Goal: Information Seeking & Learning: Learn about a topic

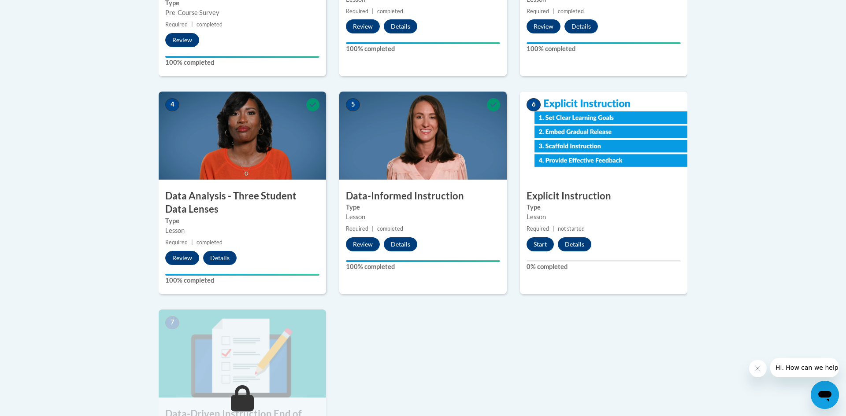
scroll to position [423, 0]
click at [633, 131] on img at bounding box center [603, 135] width 167 height 88
click at [535, 245] on button "Start" at bounding box center [540, 244] width 27 height 14
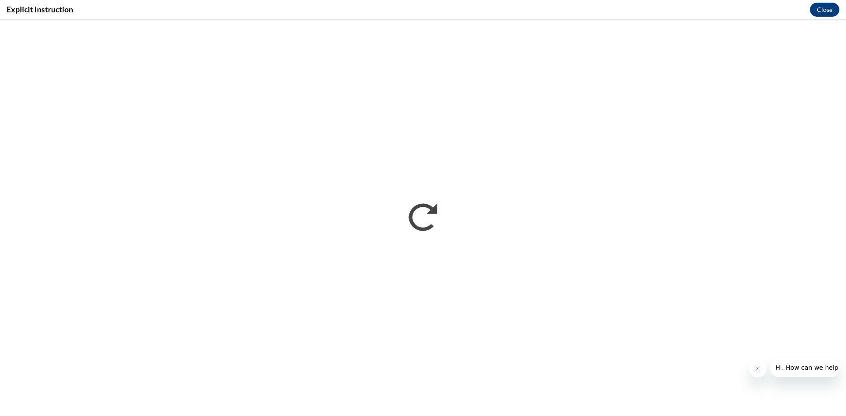
scroll to position [0, 0]
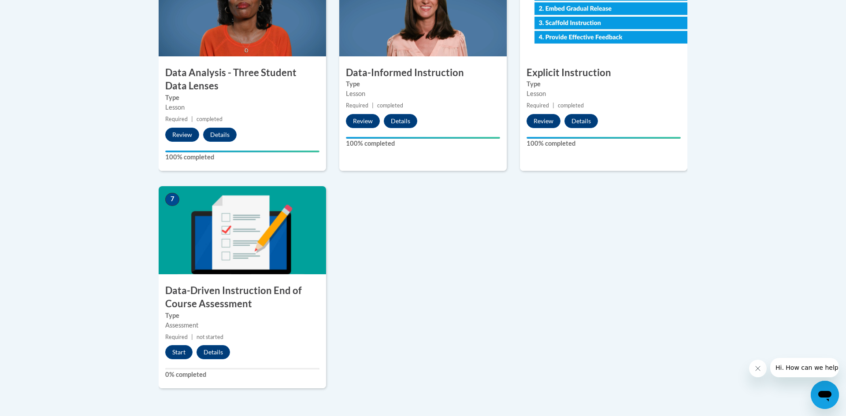
scroll to position [546, 0]
click at [170, 349] on button "Start" at bounding box center [178, 352] width 27 height 14
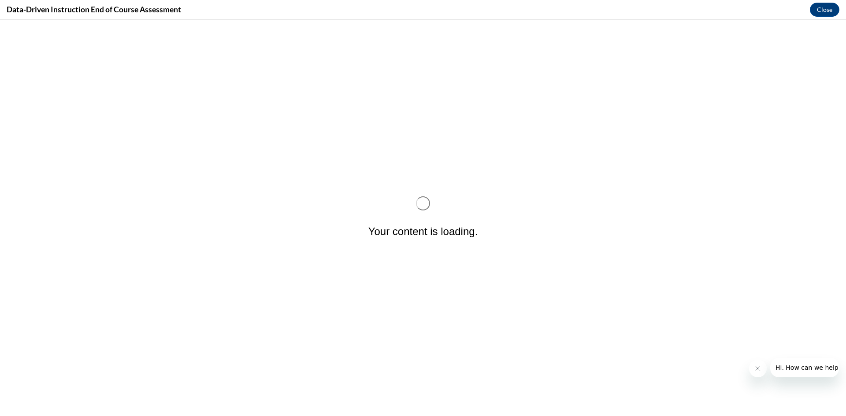
scroll to position [0, 0]
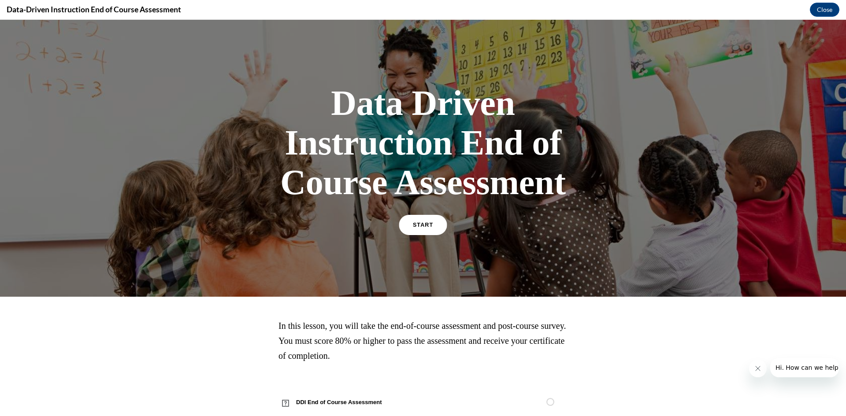
click at [427, 227] on link "START" at bounding box center [423, 225] width 48 height 20
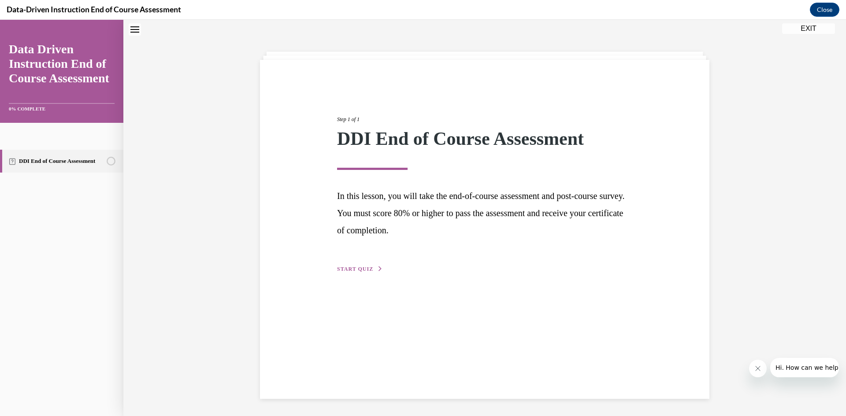
scroll to position [28, 0]
click at [353, 267] on span "START QUIZ" at bounding box center [355, 269] width 36 height 6
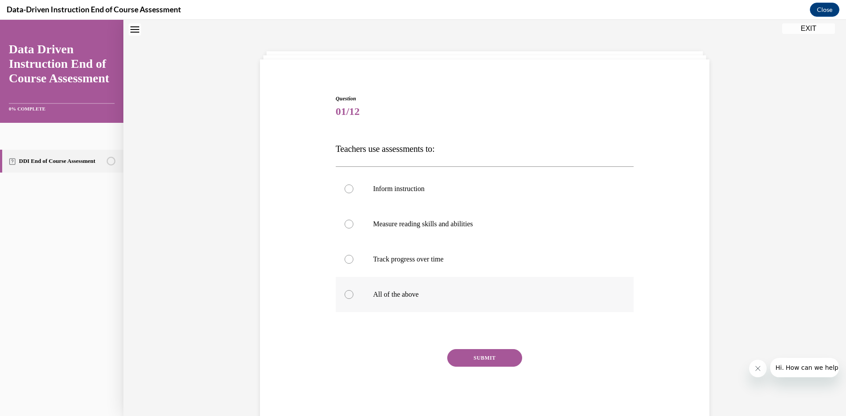
click at [348, 297] on div at bounding box center [349, 294] width 9 height 9
click at [348, 297] on input "All of the above" at bounding box center [349, 294] width 9 height 9
radio input "true"
click at [467, 354] on button "SUBMIT" at bounding box center [484, 358] width 75 height 18
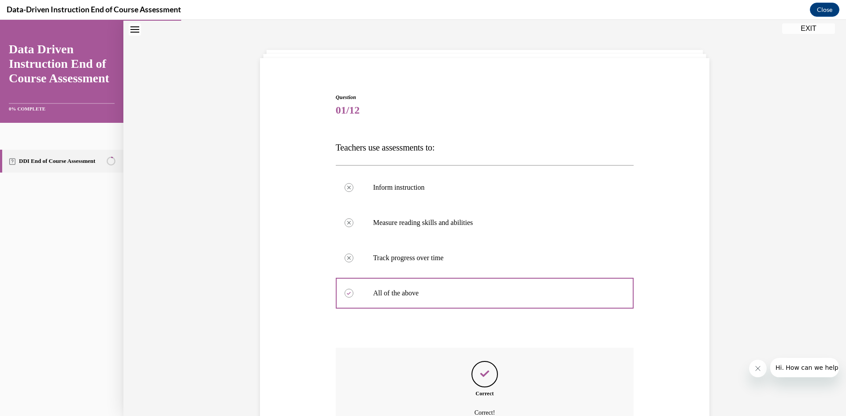
scroll to position [122, 0]
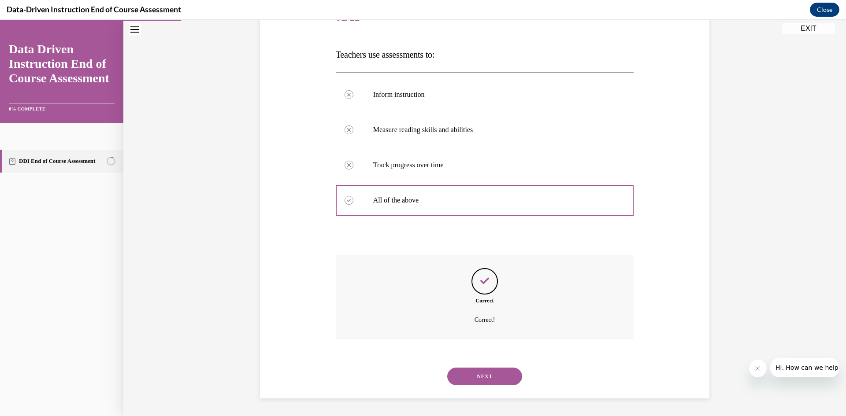
click at [484, 381] on button "NEXT" at bounding box center [484, 377] width 75 height 18
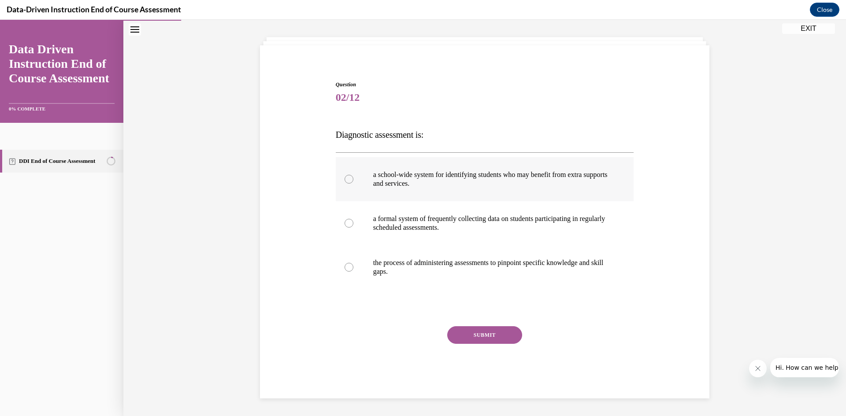
click at [348, 180] on div at bounding box center [349, 179] width 9 height 9
click at [348, 180] on input "a school-wide system for identifying students who may benefit from extra suppor…" at bounding box center [349, 179] width 9 height 9
radio input "true"
click at [471, 333] on button "SUBMIT" at bounding box center [484, 336] width 75 height 18
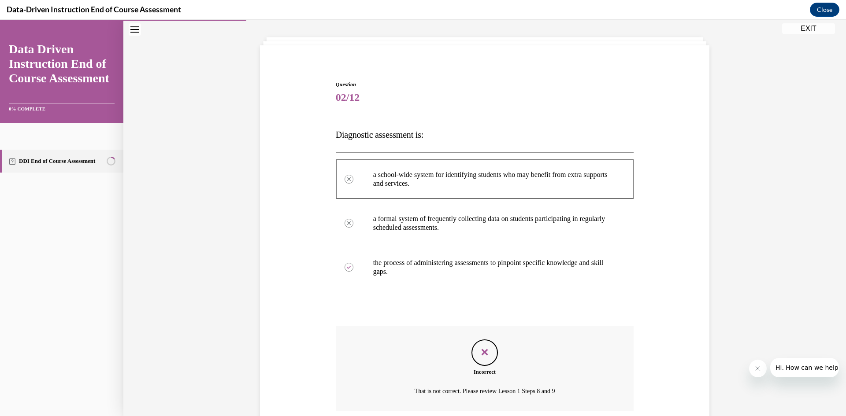
scroll to position [113, 0]
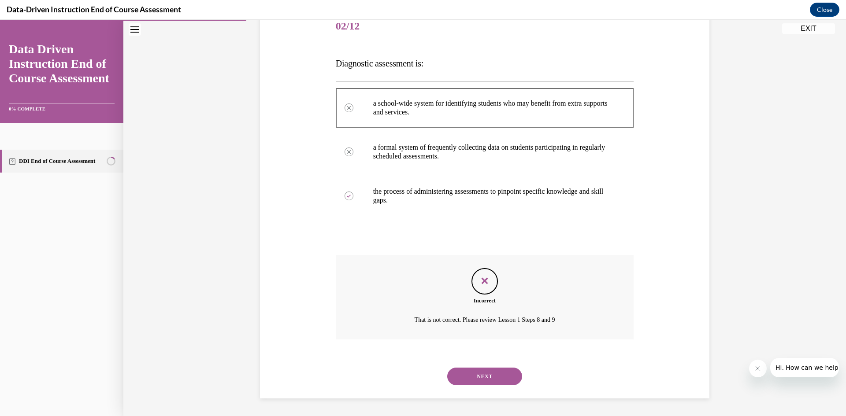
click at [495, 380] on button "NEXT" at bounding box center [484, 377] width 75 height 18
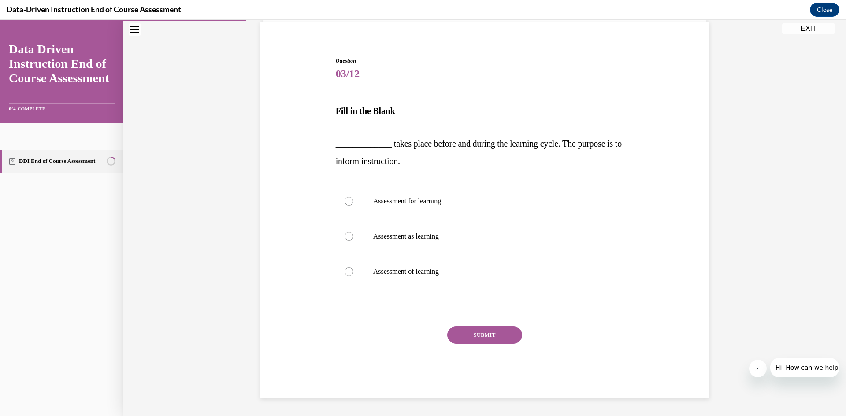
scroll to position [66, 0]
click at [348, 201] on div at bounding box center [349, 201] width 9 height 9
click at [348, 201] on input "Assessment for learning" at bounding box center [349, 201] width 9 height 9
radio input "true"
click at [476, 334] on button "SUBMIT" at bounding box center [484, 336] width 75 height 18
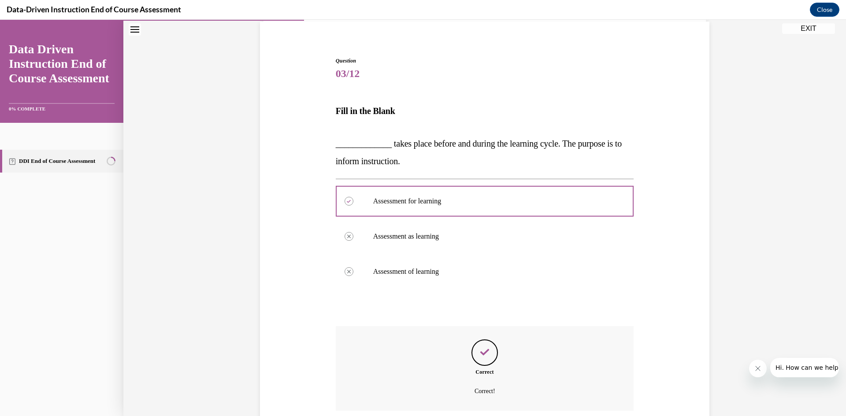
scroll to position [137, 0]
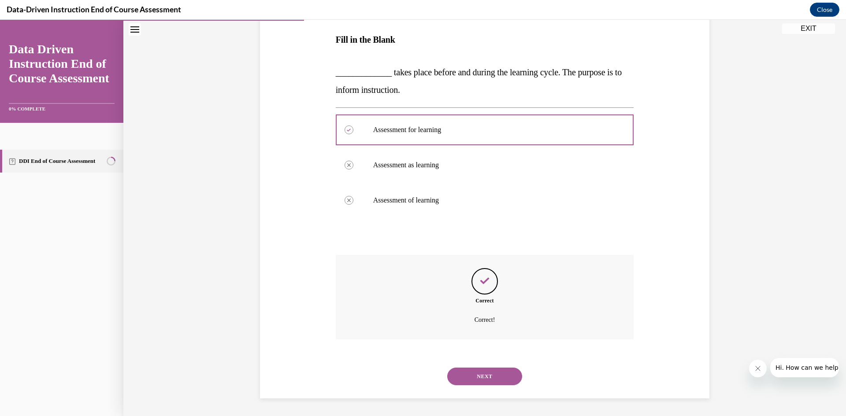
click at [508, 374] on button "NEXT" at bounding box center [484, 377] width 75 height 18
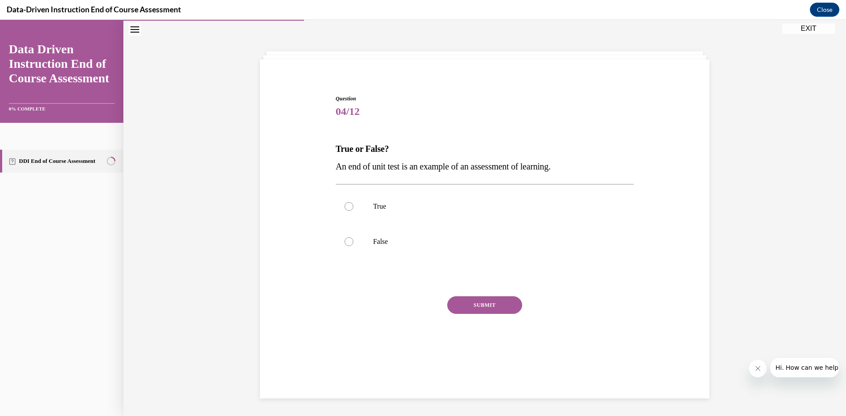
scroll to position [28, 0]
click at [349, 205] on div at bounding box center [349, 206] width 9 height 9
click at [349, 205] on input "True" at bounding box center [349, 206] width 9 height 9
radio input "true"
click at [492, 309] on button "SUBMIT" at bounding box center [484, 306] width 75 height 18
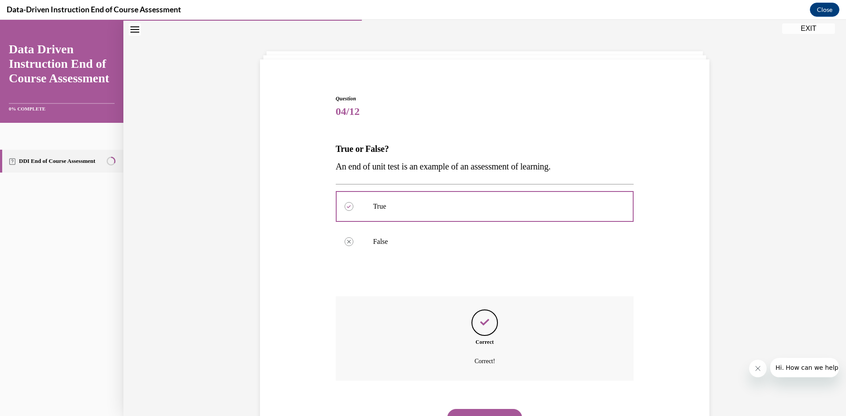
scroll to position [69, 0]
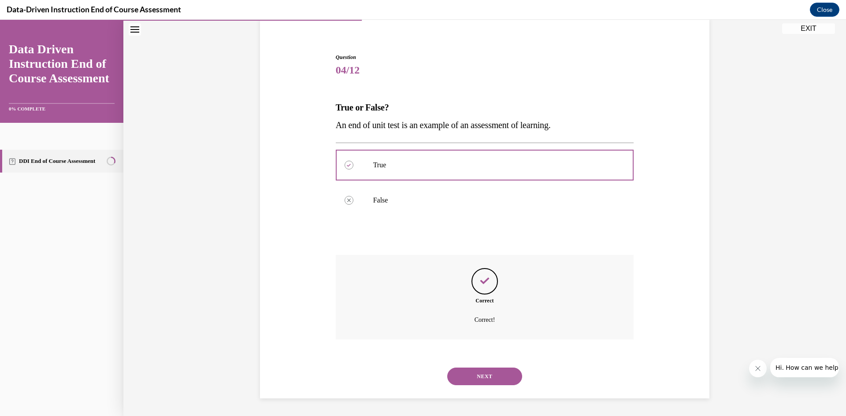
click at [477, 379] on button "NEXT" at bounding box center [484, 377] width 75 height 18
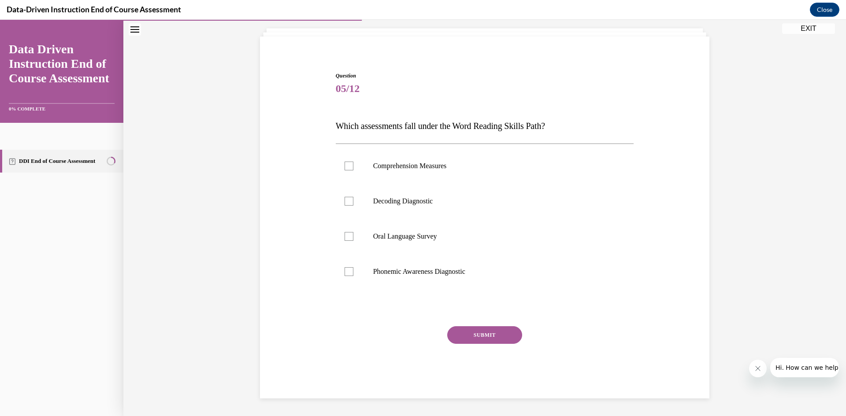
scroll to position [28, 0]
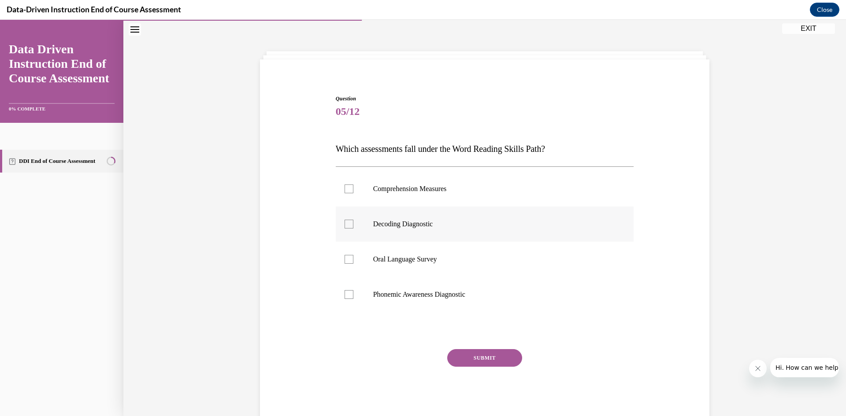
click at [346, 224] on div at bounding box center [349, 224] width 9 height 9
click at [346, 224] on input "Decoding Diagnostic" at bounding box center [349, 224] width 9 height 9
checkbox input "true"
click at [478, 357] on button "SUBMIT" at bounding box center [484, 358] width 75 height 18
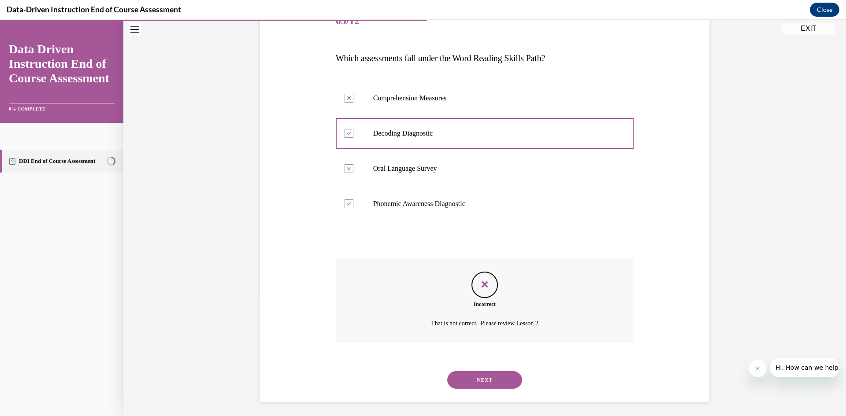
scroll to position [122, 0]
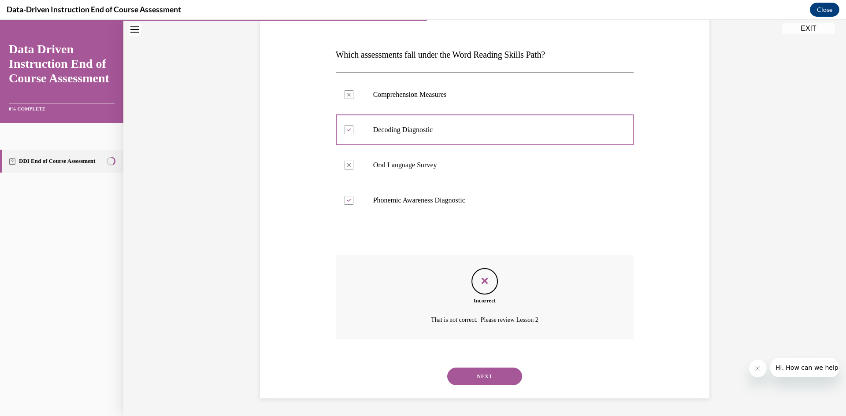
click at [472, 379] on button "NEXT" at bounding box center [484, 377] width 75 height 18
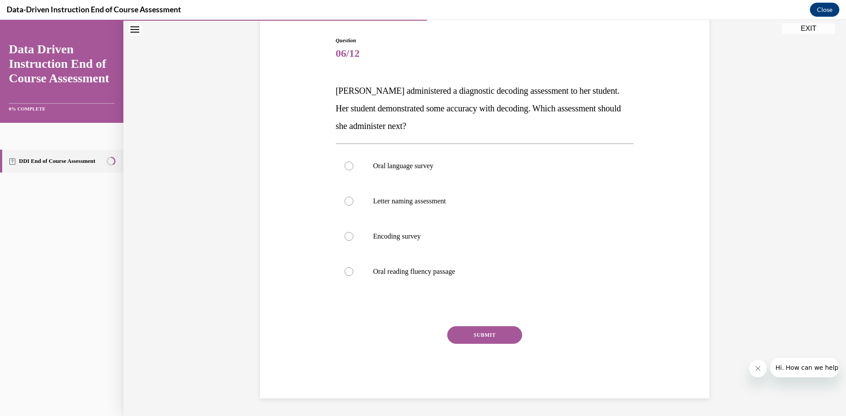
scroll to position [86, 0]
click at [346, 241] on label "Encoding survey" at bounding box center [485, 236] width 298 height 35
click at [346, 241] on input "Encoding survey" at bounding box center [349, 236] width 9 height 9
radio input "true"
click at [462, 332] on button "SUBMIT" at bounding box center [484, 336] width 75 height 18
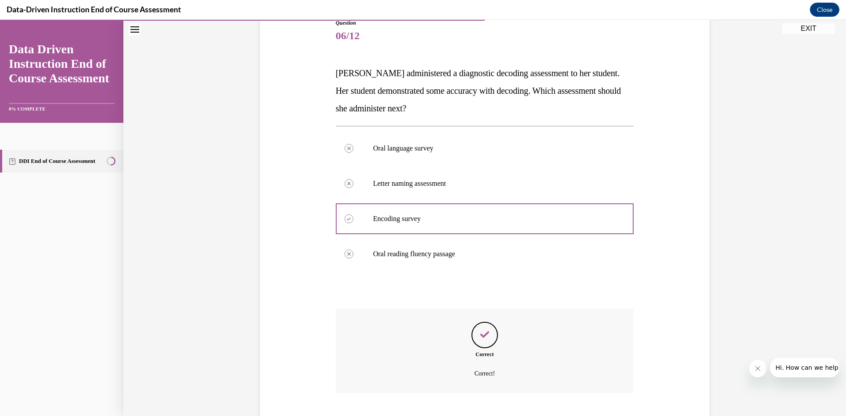
scroll to position [157, 0]
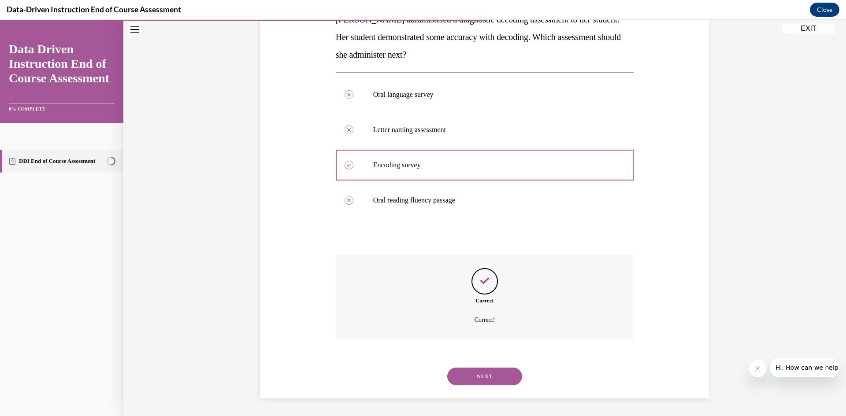
click at [248, 285] on div "Question 06/12 Mrs. Lee administered a diagnostic decoding assessment to her st…" at bounding box center [484, 153] width 723 height 526
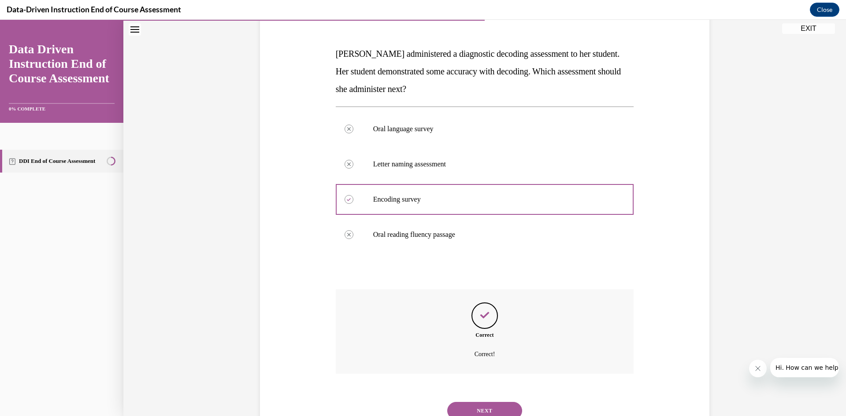
scroll to position [122, 0]
click at [487, 412] on button "NEXT" at bounding box center [484, 412] width 75 height 18
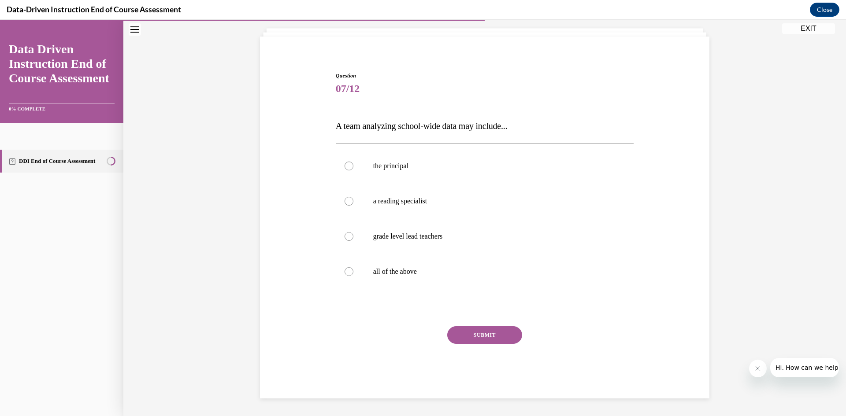
scroll to position [51, 0]
click at [346, 273] on div at bounding box center [349, 272] width 9 height 9
click at [346, 273] on input "all of the above" at bounding box center [349, 272] width 9 height 9
radio input "true"
click at [468, 335] on button "SUBMIT" at bounding box center [484, 336] width 75 height 18
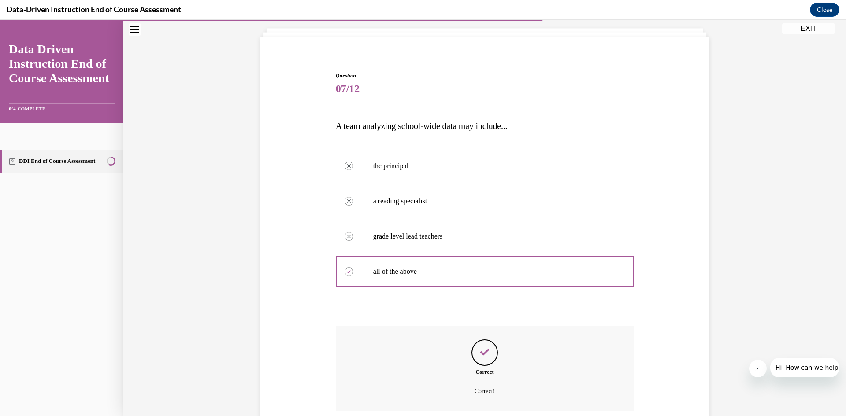
scroll to position [122, 0]
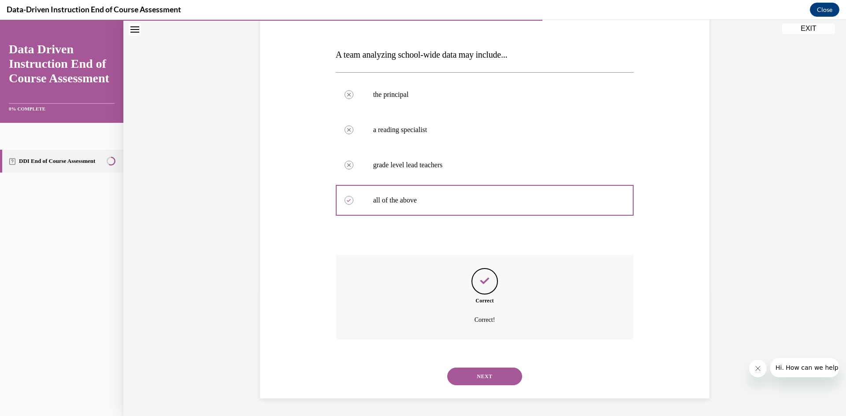
click at [480, 377] on button "NEXT" at bounding box center [484, 377] width 75 height 18
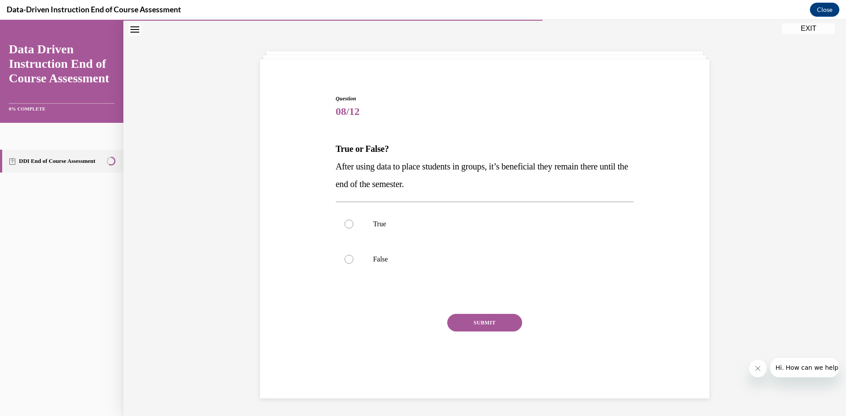
scroll to position [28, 0]
click at [349, 259] on div at bounding box center [349, 259] width 9 height 9
click at [349, 259] on input "False" at bounding box center [349, 259] width 9 height 9
radio input "true"
click at [496, 323] on button "SUBMIT" at bounding box center [484, 323] width 75 height 18
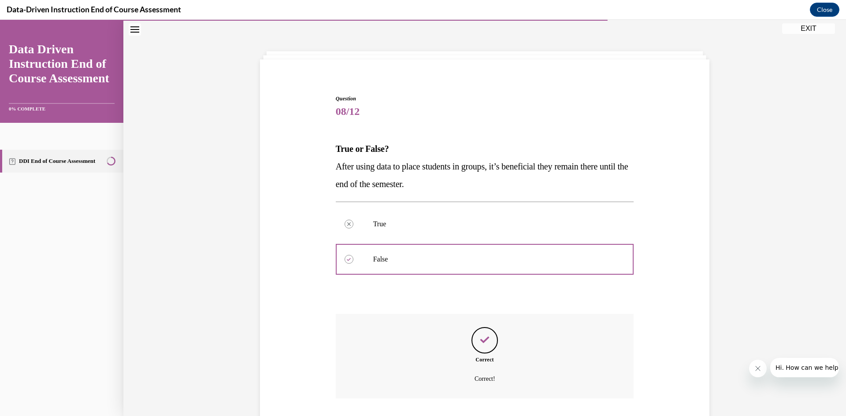
scroll to position [87, 0]
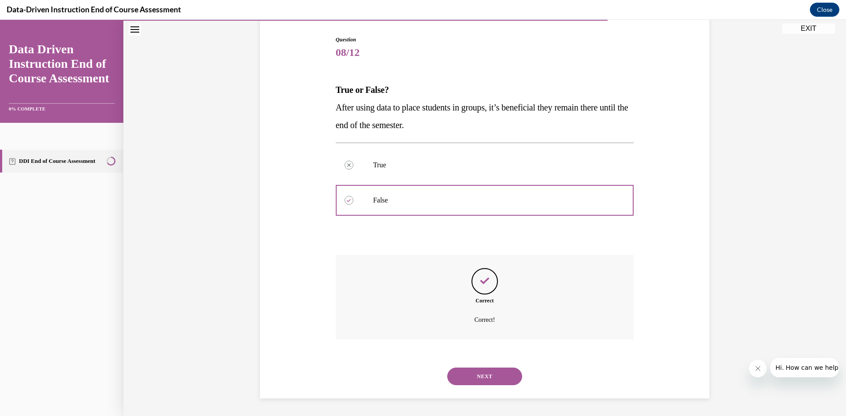
click at [484, 380] on button "NEXT" at bounding box center [484, 377] width 75 height 18
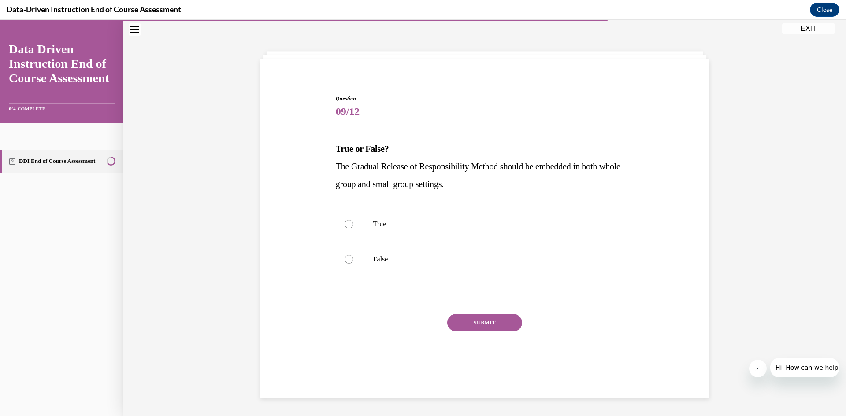
scroll to position [28, 0]
click at [345, 222] on div at bounding box center [349, 224] width 9 height 9
click at [345, 222] on input "True" at bounding box center [349, 224] width 9 height 9
radio input "true"
click at [479, 328] on button "SUBMIT" at bounding box center [484, 323] width 75 height 18
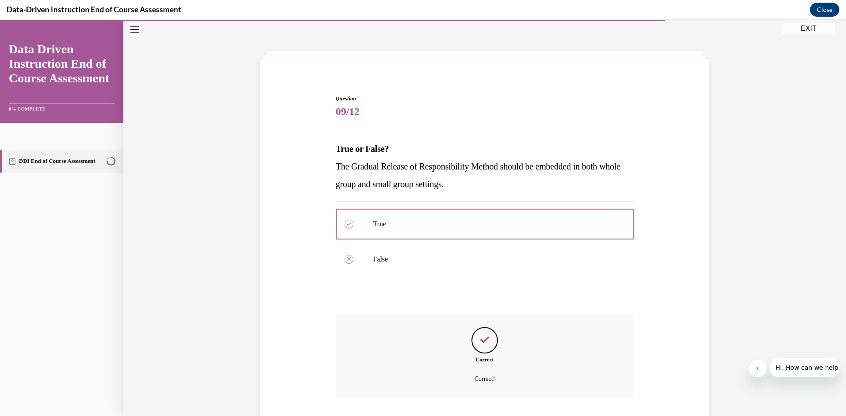
scroll to position [87, 0]
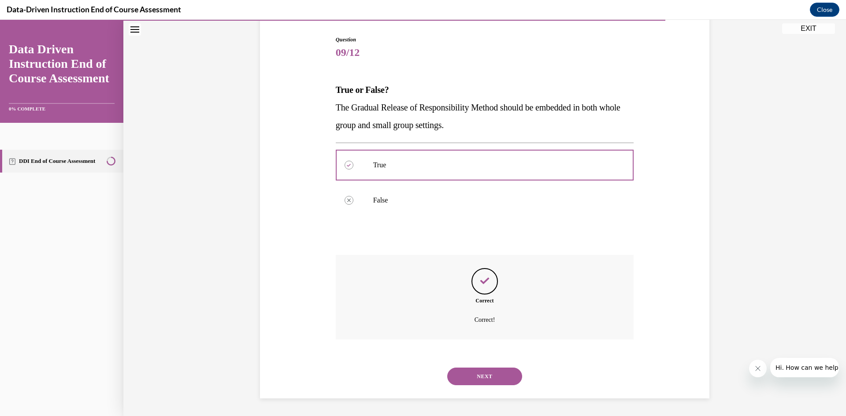
click at [488, 377] on button "NEXT" at bounding box center [484, 377] width 75 height 18
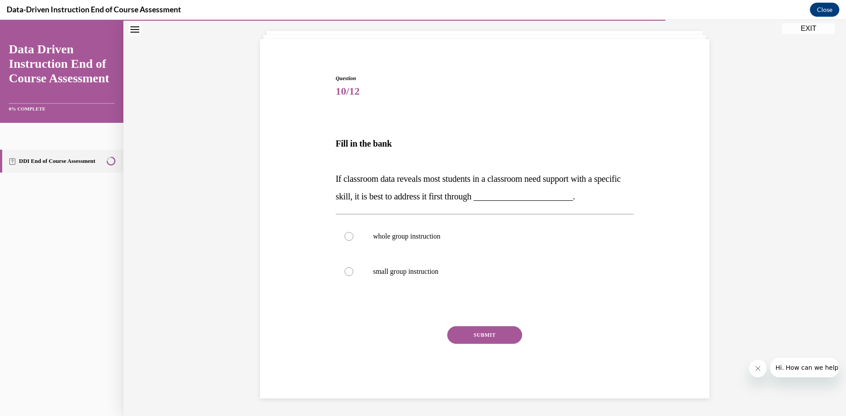
scroll to position [48, 0]
click at [346, 237] on div at bounding box center [349, 236] width 9 height 9
click at [346, 237] on input "whole group instruction" at bounding box center [349, 236] width 9 height 9
radio input "true"
click at [472, 338] on button "SUBMIT" at bounding box center [484, 336] width 75 height 18
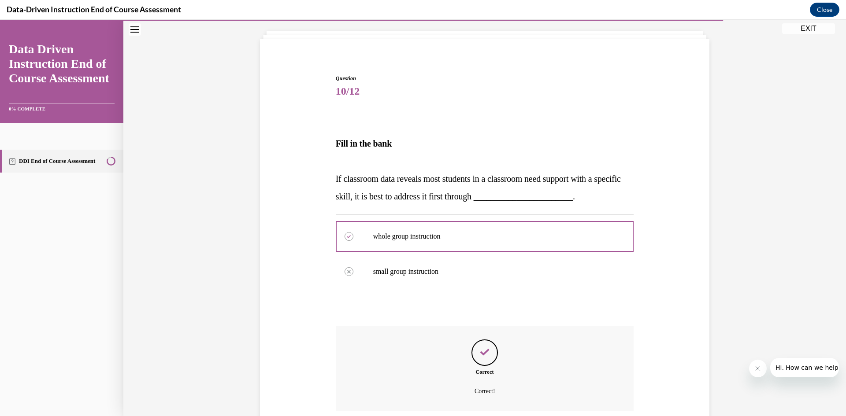
scroll to position [119, 0]
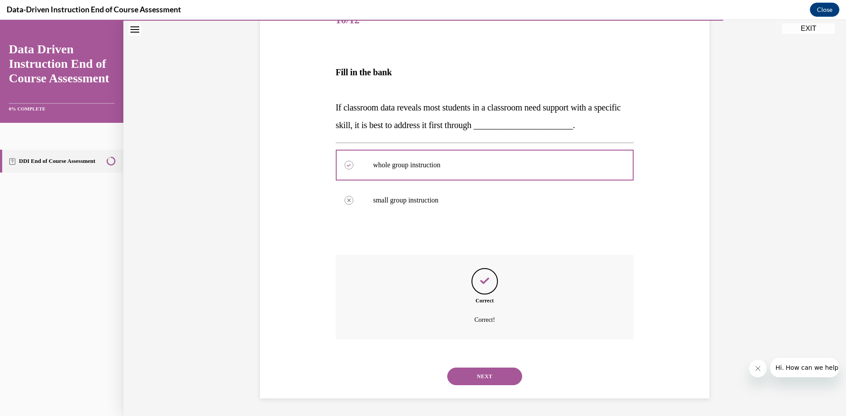
click at [496, 378] on button "NEXT" at bounding box center [484, 377] width 75 height 18
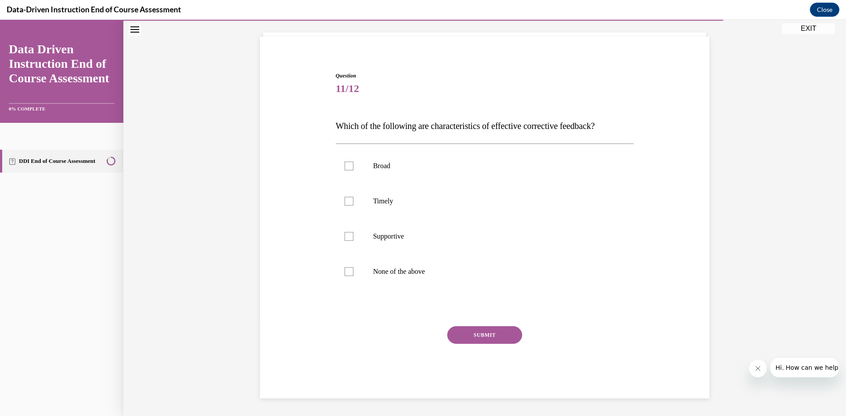
scroll to position [51, 0]
click at [347, 238] on div at bounding box center [349, 236] width 9 height 9
click at [347, 238] on input "Supportive" at bounding box center [349, 236] width 9 height 9
checkbox input "true"
click at [345, 199] on div at bounding box center [349, 201] width 9 height 9
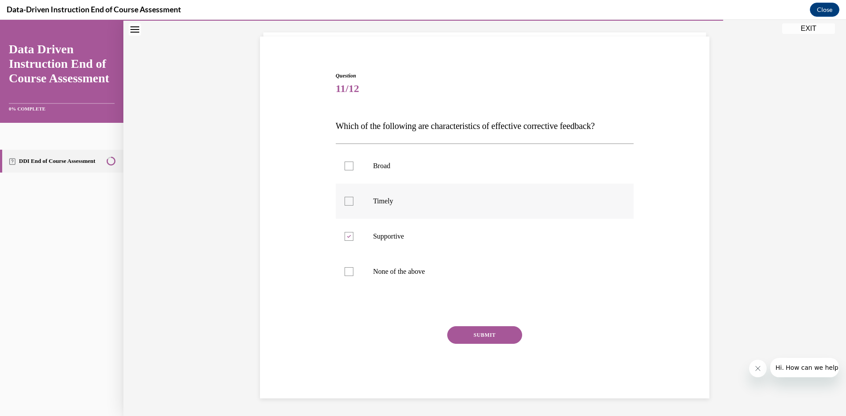
click at [345, 199] on input "Timely" at bounding box center [349, 201] width 9 height 9
checkbox input "true"
click at [478, 335] on button "SUBMIT" at bounding box center [484, 336] width 75 height 18
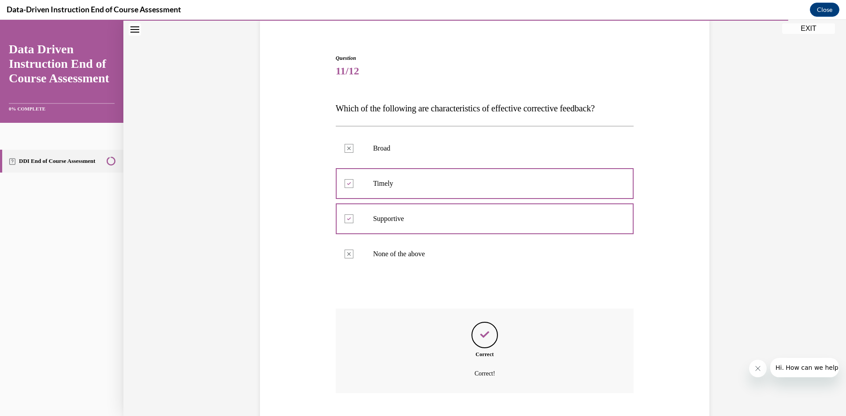
scroll to position [122, 0]
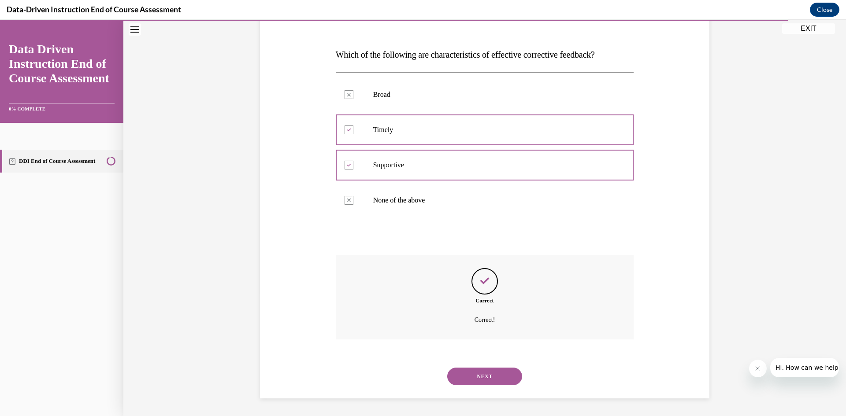
click at [505, 380] on button "NEXT" at bounding box center [484, 377] width 75 height 18
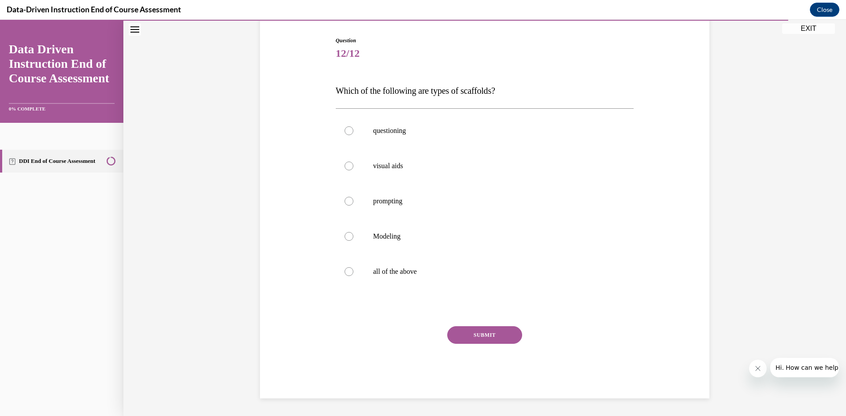
scroll to position [86, 0]
click at [346, 272] on div at bounding box center [349, 272] width 9 height 9
click at [346, 272] on input "all of the above" at bounding box center [349, 272] width 9 height 9
radio input "true"
click at [483, 336] on button "SUBMIT" at bounding box center [484, 336] width 75 height 18
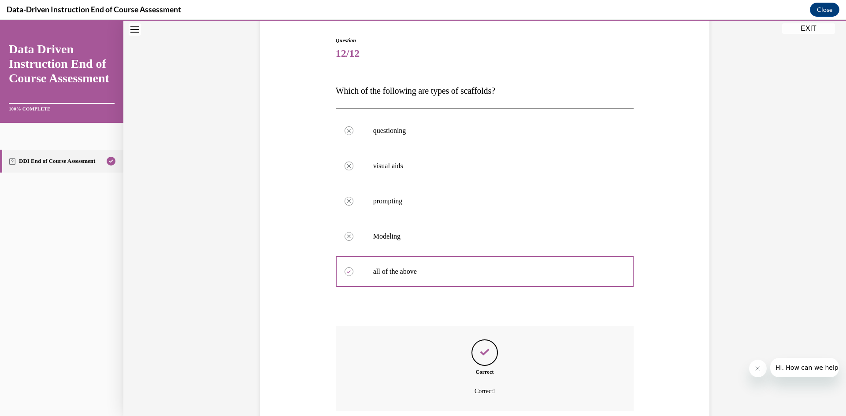
scroll to position [157, 0]
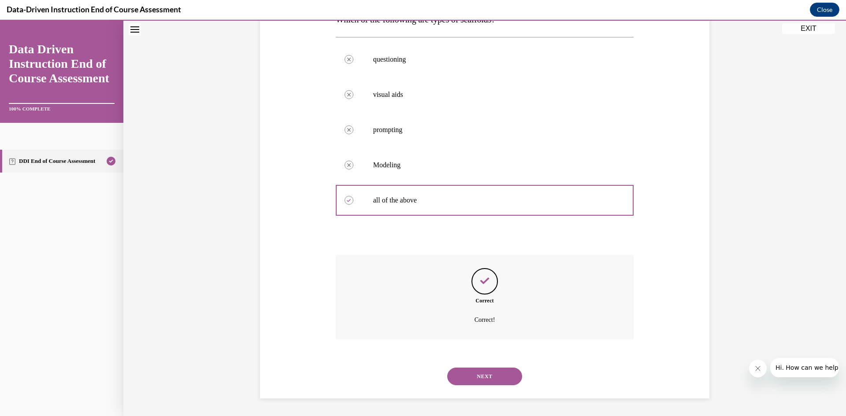
click at [482, 375] on button "NEXT" at bounding box center [484, 377] width 75 height 18
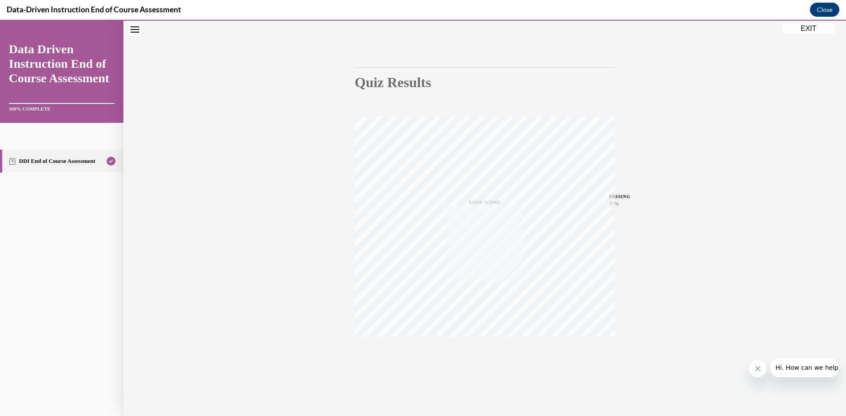
scroll to position [55, 0]
click at [375, 358] on div "TAKE AGAIN" at bounding box center [485, 357] width 260 height 40
click at [786, 30] on button "EXIT" at bounding box center [808, 28] width 53 height 11
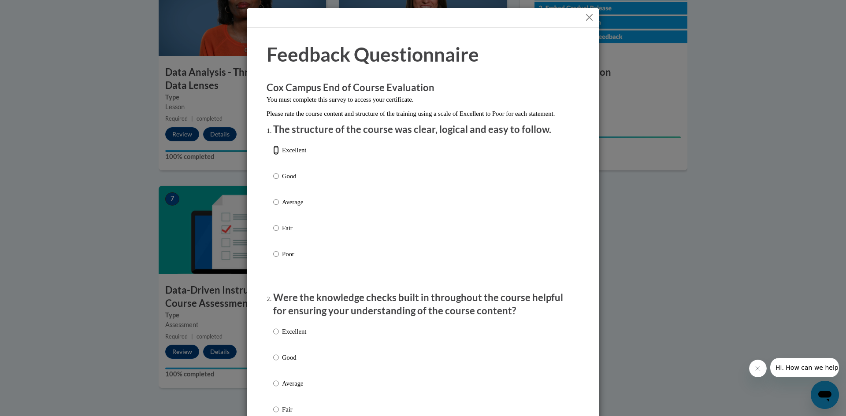
click at [277, 155] on input "Excellent" at bounding box center [276, 150] width 6 height 10
radio input "true"
click at [669, 257] on div "Feedback Questionnaire Rate Course Comments Cox Campus End of Course Evaluation…" at bounding box center [423, 208] width 846 height 416
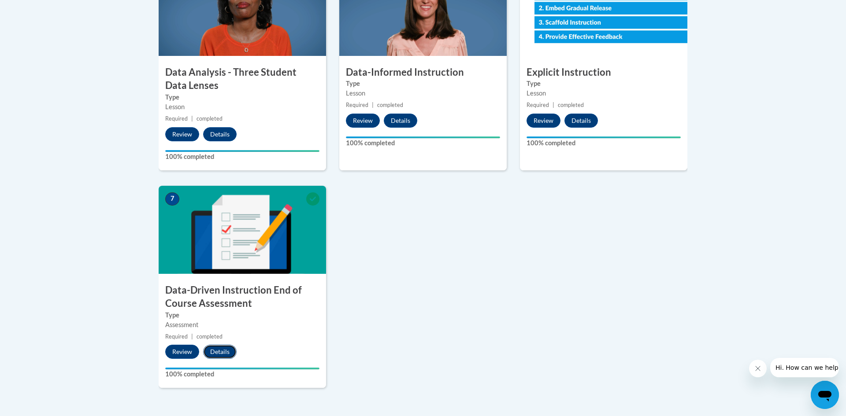
click at [223, 356] on button "Details" at bounding box center [219, 352] width 33 height 14
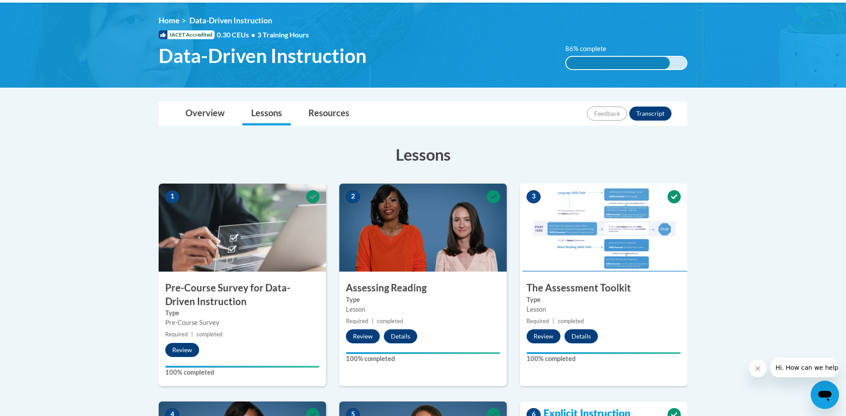
scroll to position [88, 0]
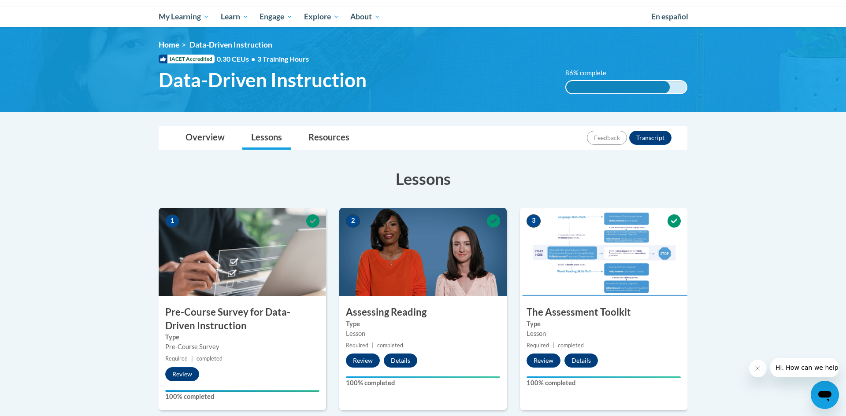
click at [653, 88] on div "86% complete" at bounding box center [618, 87] width 104 height 12
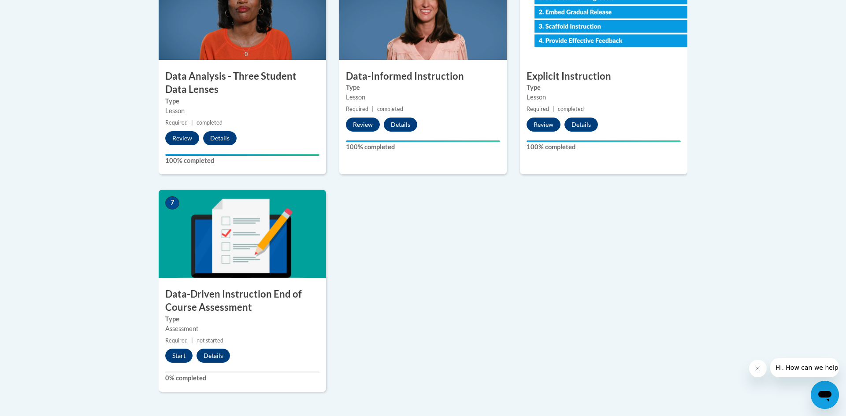
scroll to position [546, 0]
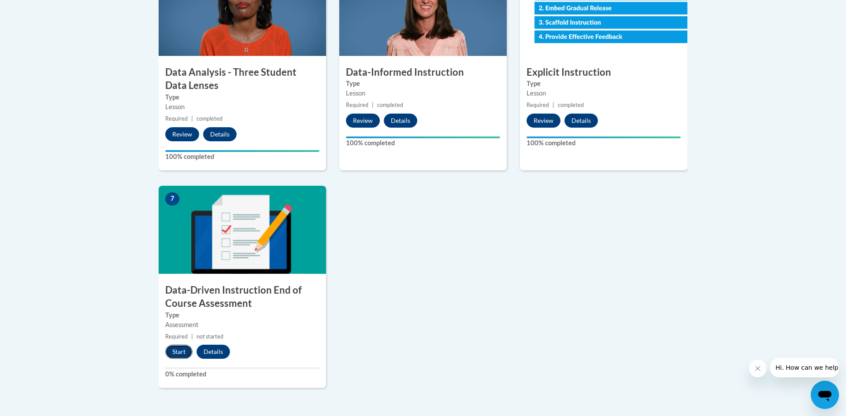
click at [182, 353] on button "Start" at bounding box center [178, 352] width 27 height 14
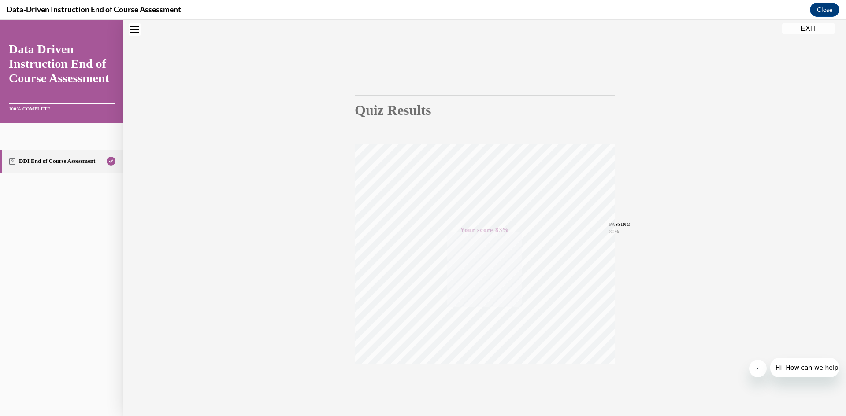
scroll to position [55, 0]
click at [808, 26] on button "EXIT" at bounding box center [808, 28] width 53 height 11
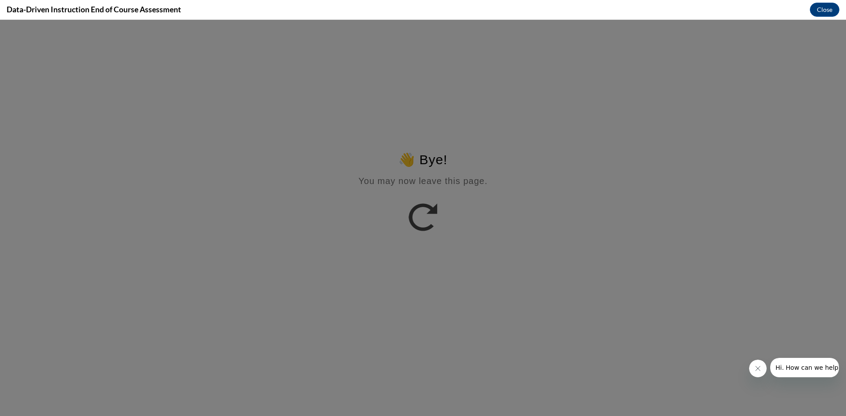
scroll to position [0, 0]
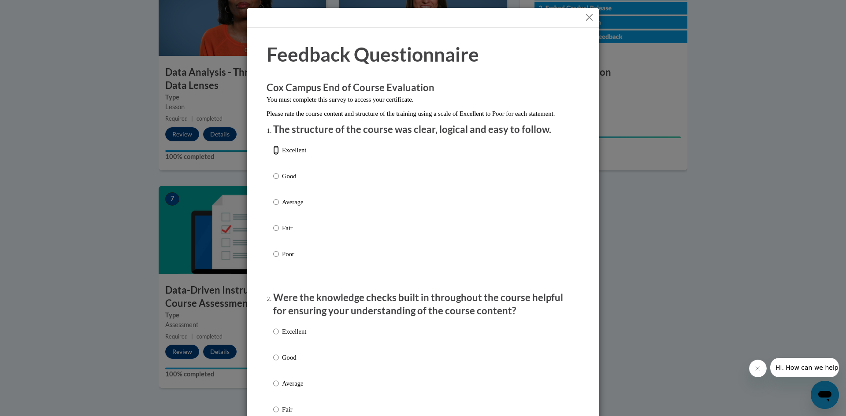
click at [275, 155] on input "Excellent" at bounding box center [276, 150] width 6 height 10
radio input "true"
click at [276, 363] on input "Good" at bounding box center [276, 358] width 6 height 10
radio input "true"
click at [273, 379] on input "Average" at bounding box center [276, 384] width 6 height 10
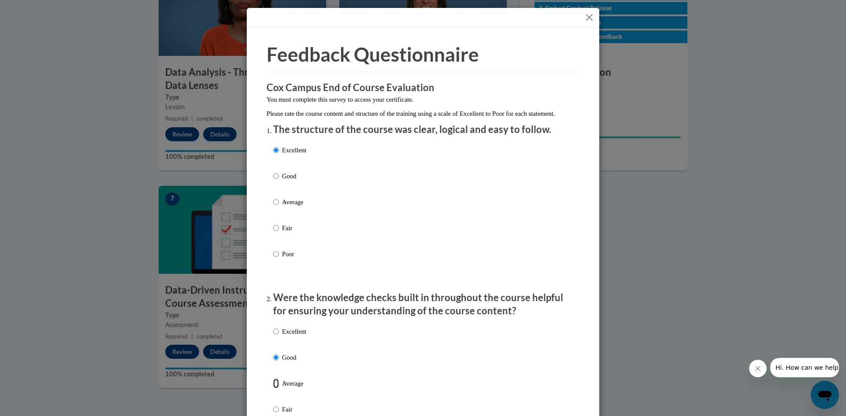
radio input "true"
click at [357, 368] on div "Excellent Good Average Fair Poor" at bounding box center [423, 395] width 300 height 144
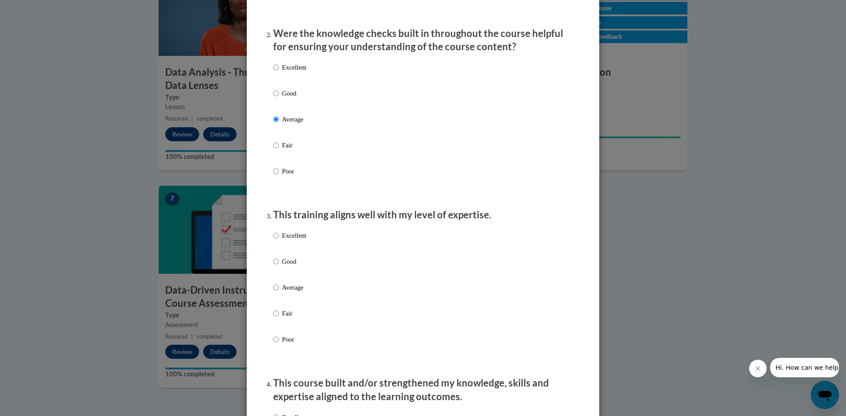
scroll to position [282, 0]
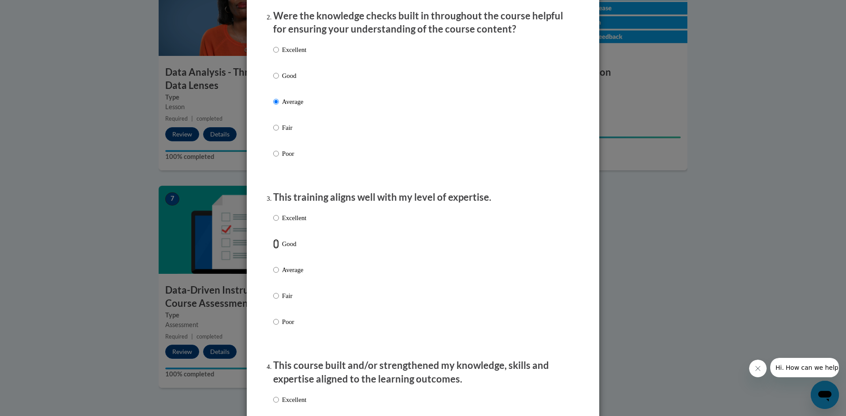
click at [275, 249] on input "Good" at bounding box center [276, 244] width 6 height 10
radio input "true"
click at [273, 265] on input "Average" at bounding box center [276, 270] width 6 height 10
radio input "true"
click at [273, 291] on input "Fair" at bounding box center [276, 296] width 6 height 10
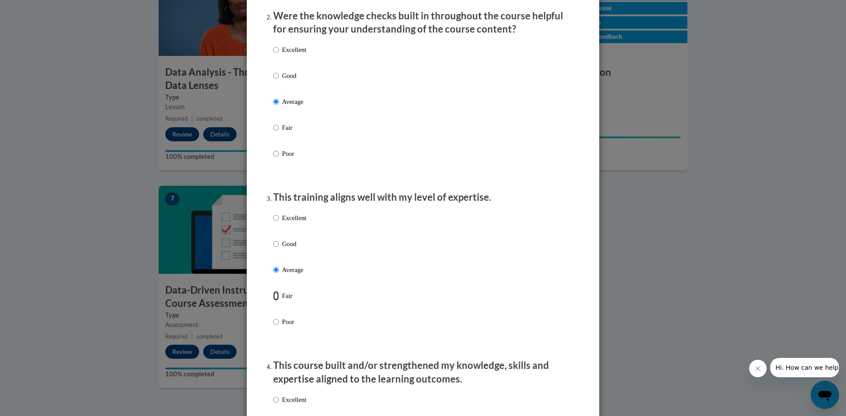
radio input "true"
click at [273, 317] on input "Poor" at bounding box center [276, 322] width 6 height 10
radio input "true"
click at [273, 291] on input "Fair" at bounding box center [276, 296] width 6 height 10
radio input "true"
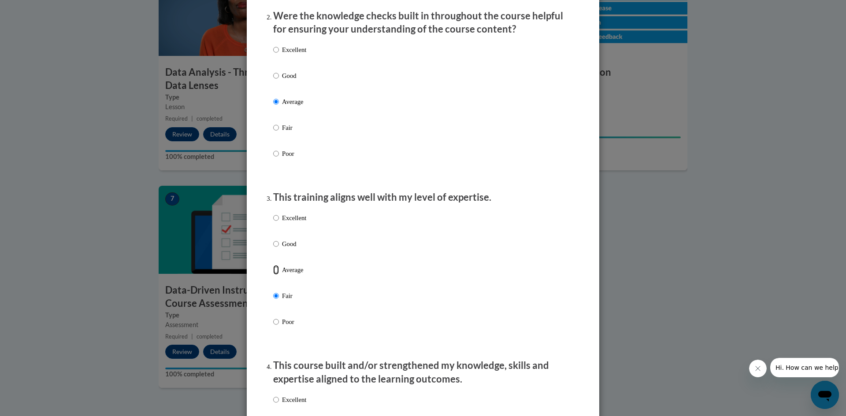
click at [273, 265] on input "Average" at bounding box center [276, 270] width 6 height 10
radio input "true"
click at [273, 239] on input "Good" at bounding box center [276, 244] width 6 height 10
radio input "true"
click at [273, 249] on input "Good" at bounding box center [276, 244] width 6 height 10
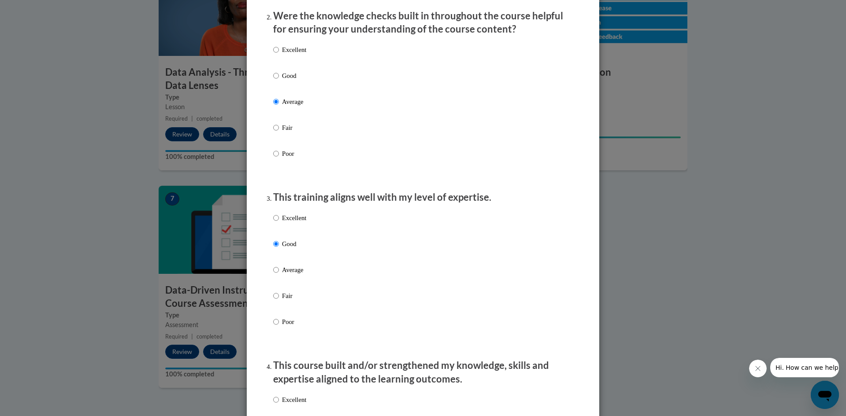
click at [495, 351] on div "Excellent Good Average Fair Poor" at bounding box center [423, 281] width 300 height 144
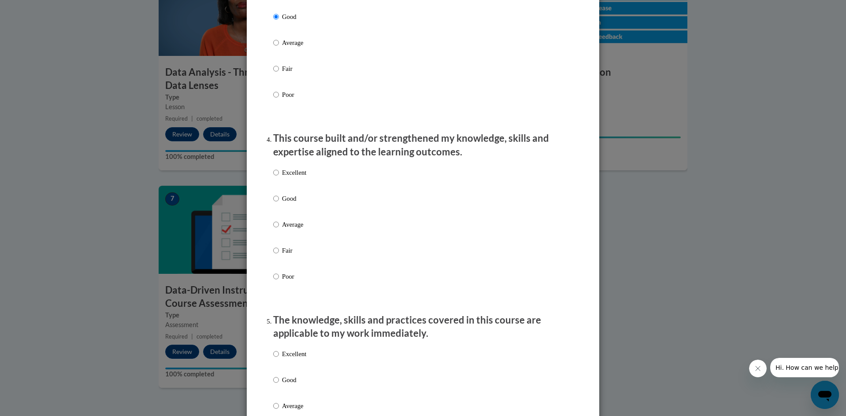
scroll to position [511, 0]
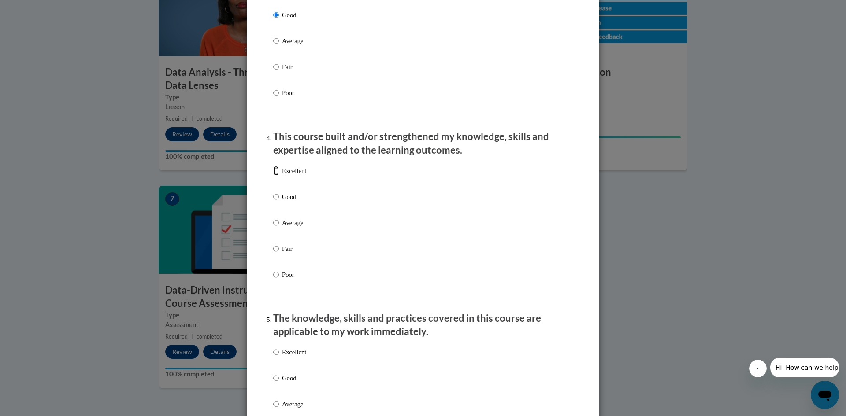
click at [277, 176] on input "Excellent" at bounding box center [276, 171] width 6 height 10
radio input "true"
click at [333, 205] on div "Excellent Good Average Fair Poor" at bounding box center [423, 234] width 300 height 144
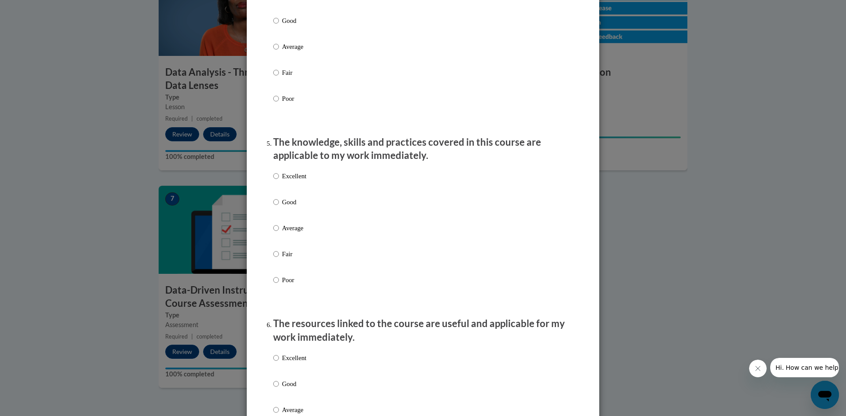
scroll to position [705, 0]
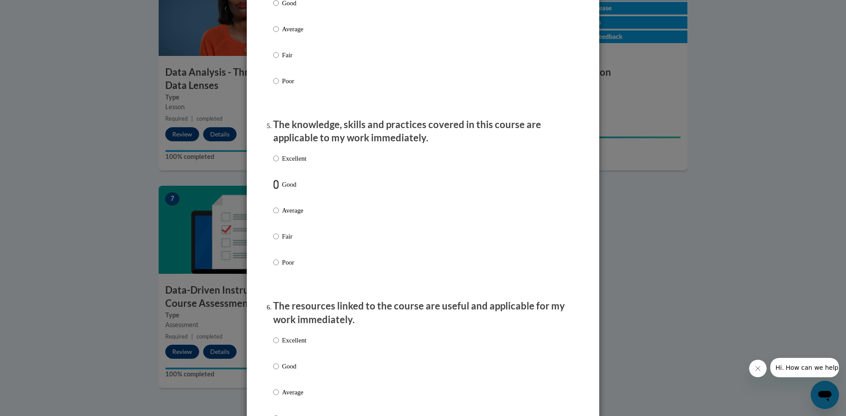
click at [276, 190] on input "Good" at bounding box center [276, 185] width 6 height 10
radio input "true"
click at [276, 190] on input "Good" at bounding box center [276, 185] width 6 height 10
click at [273, 206] on input "Average" at bounding box center [276, 211] width 6 height 10
radio input "true"
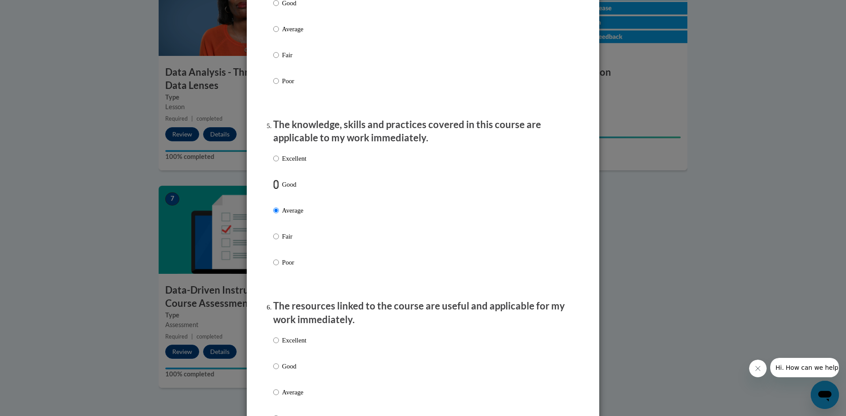
click at [273, 180] on input "Good" at bounding box center [276, 185] width 6 height 10
radio input "true"
click at [363, 239] on div "Excellent Good Average Fair Poor" at bounding box center [423, 221] width 300 height 144
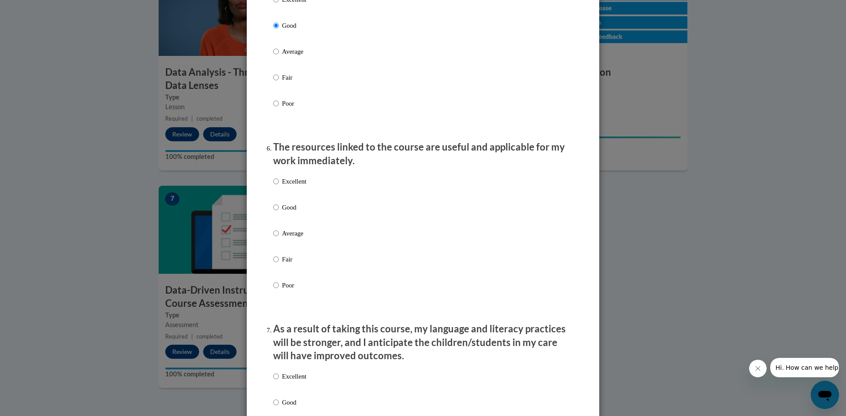
scroll to position [881, 0]
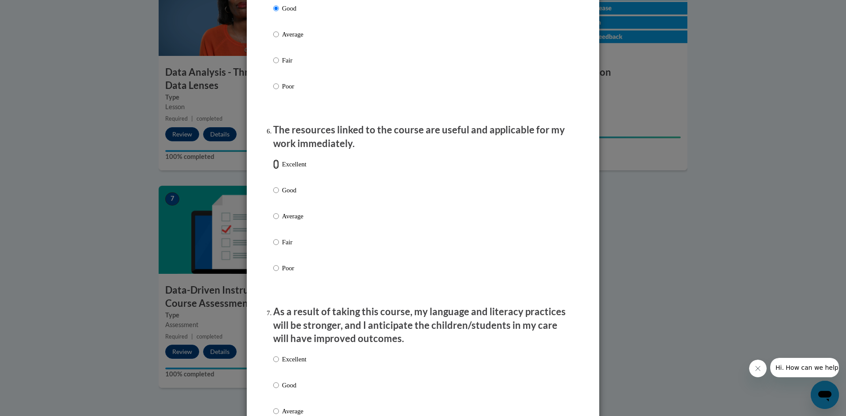
click at [275, 169] on input "Excellent" at bounding box center [276, 165] width 6 height 10
radio input "true"
click at [274, 169] on input "Excellent" at bounding box center [276, 165] width 6 height 10
click at [273, 186] on input "Good" at bounding box center [276, 191] width 6 height 10
radio input "true"
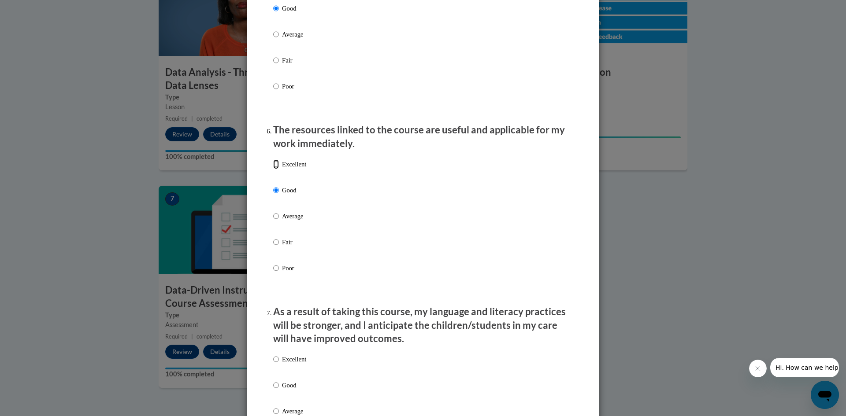
click at [273, 160] on input "Excellent" at bounding box center [276, 165] width 6 height 10
radio input "true"
click at [361, 232] on div "Excellent Good Average Fair Poor" at bounding box center [423, 227] width 300 height 144
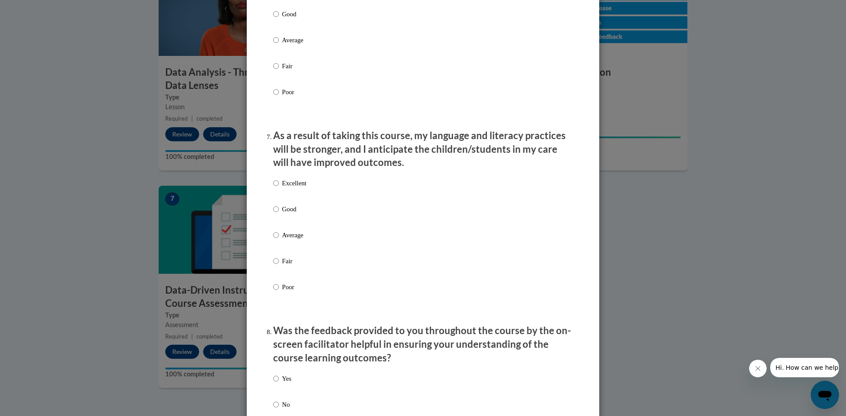
scroll to position [1093, 0]
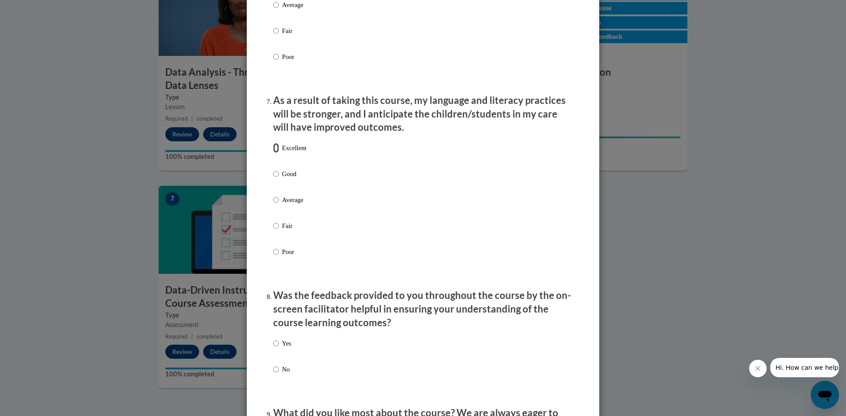
click at [275, 153] on input "Excellent" at bounding box center [276, 148] width 6 height 10
radio input "true"
click at [275, 153] on input "Excellent" at bounding box center [276, 148] width 6 height 10
click at [273, 169] on input "Good" at bounding box center [276, 174] width 6 height 10
radio input "true"
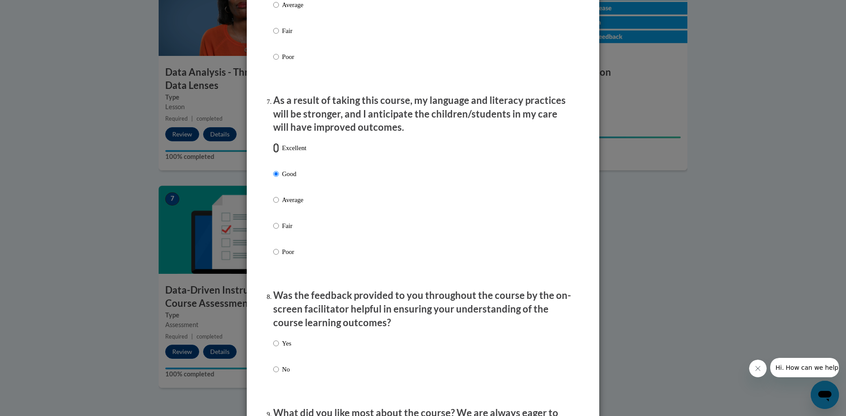
click at [273, 143] on input "Excellent" at bounding box center [276, 148] width 6 height 10
radio input "true"
click at [275, 153] on input "Excellent" at bounding box center [276, 148] width 6 height 10
click at [387, 168] on div "Excellent Good Average Fair Poor" at bounding box center [423, 211] width 300 height 144
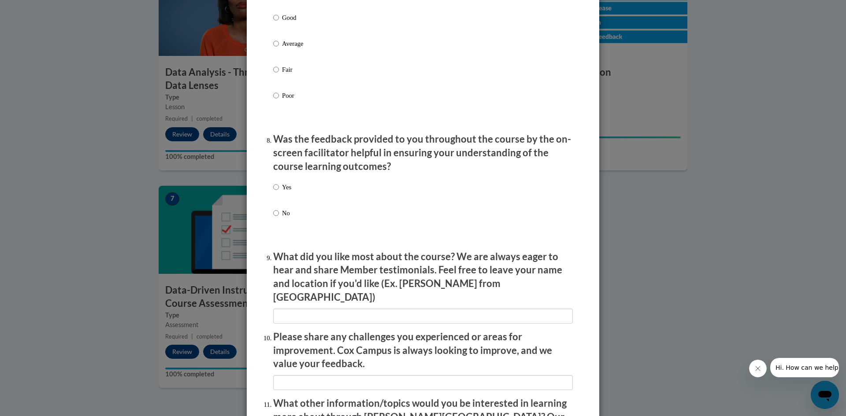
scroll to position [1252, 0]
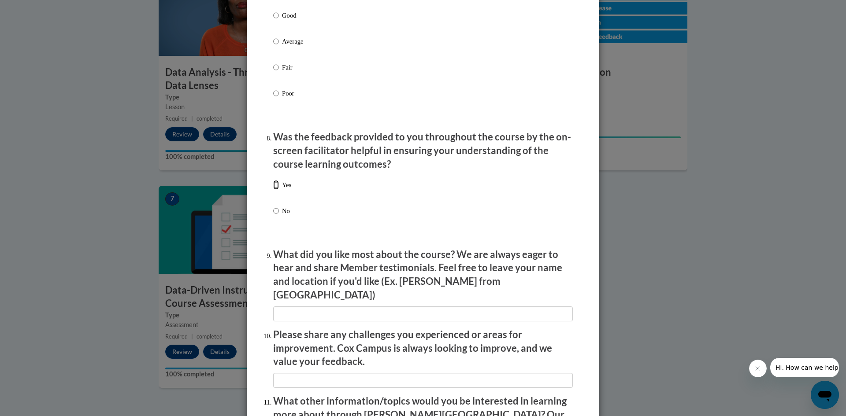
click at [277, 190] on input "Yes" at bounding box center [276, 185] width 6 height 10
radio input "true"
click at [356, 221] on div "Yes No" at bounding box center [423, 209] width 300 height 66
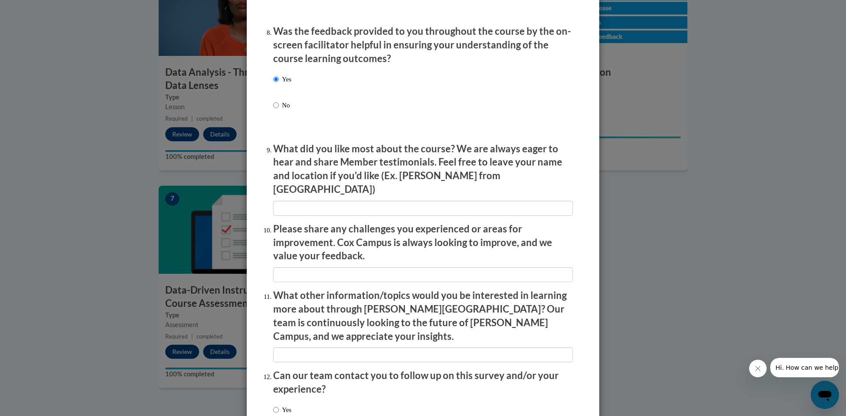
scroll to position [1375, 0]
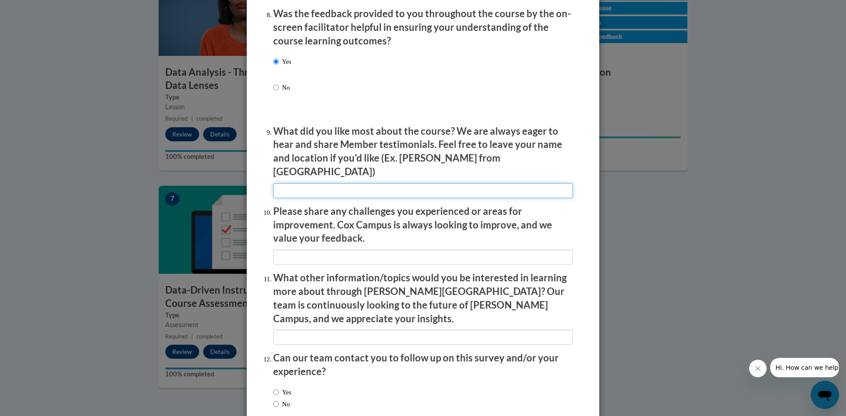
click at [311, 185] on input "textbox" at bounding box center [423, 190] width 300 height 15
type input "a"
type input "Assessment toolkit"
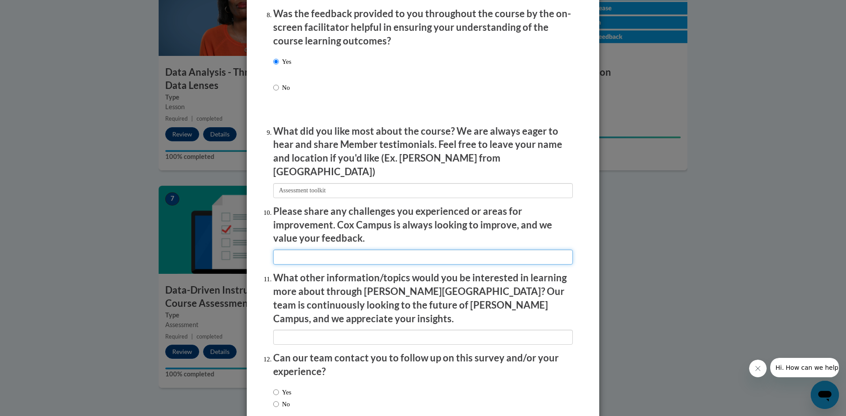
click at [326, 250] on input "textbox" at bounding box center [423, 257] width 300 height 15
type input "L"
type input "Shorter clips"
click at [290, 330] on input "textbox" at bounding box center [423, 337] width 300 height 15
type input "I"
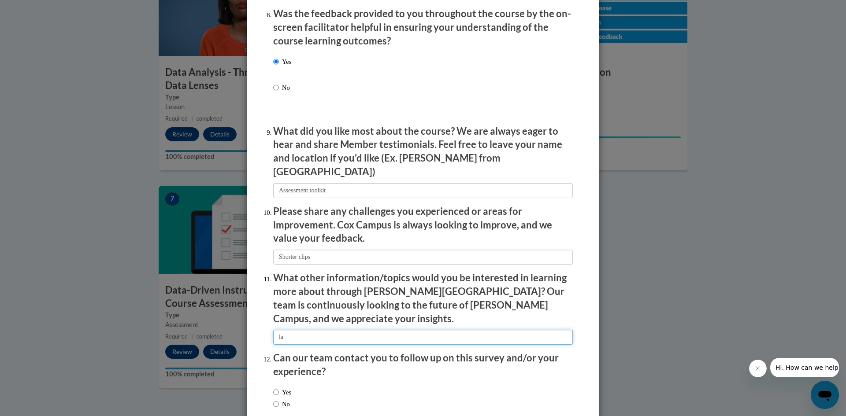
type input "l"
type input "teaching on children with IEP"
click at [278, 388] on input "Yes" at bounding box center [276, 393] width 6 height 10
radio input "true"
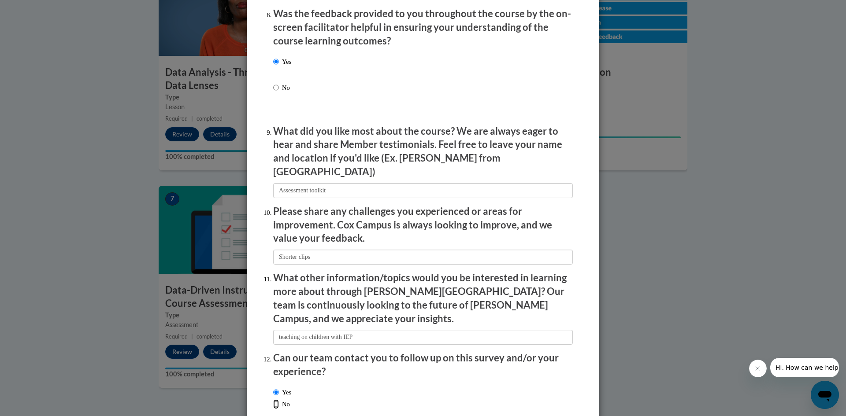
click at [273, 400] on input "No" at bounding box center [276, 405] width 6 height 10
radio input "true"
click at [273, 388] on input "Yes" at bounding box center [276, 393] width 6 height 10
radio input "true"
click at [343, 388] on div "Yes No" at bounding box center [423, 399] width 300 height 33
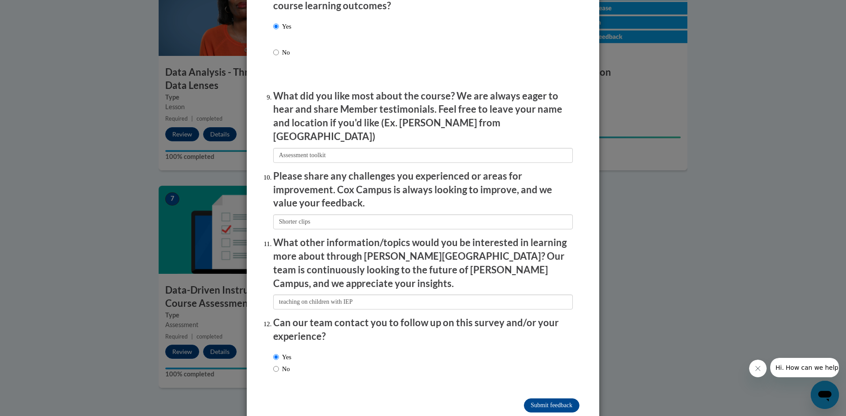
scroll to position [1415, 0]
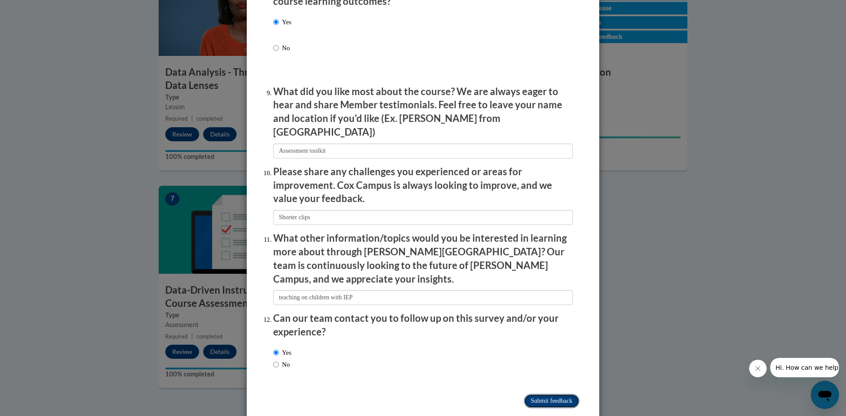
click at [549, 394] on input "Submit feedback" at bounding box center [552, 401] width 56 height 14
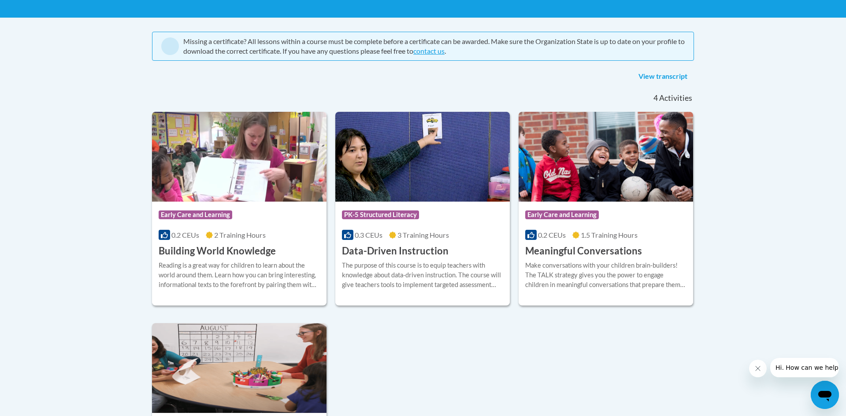
scroll to position [176, 0]
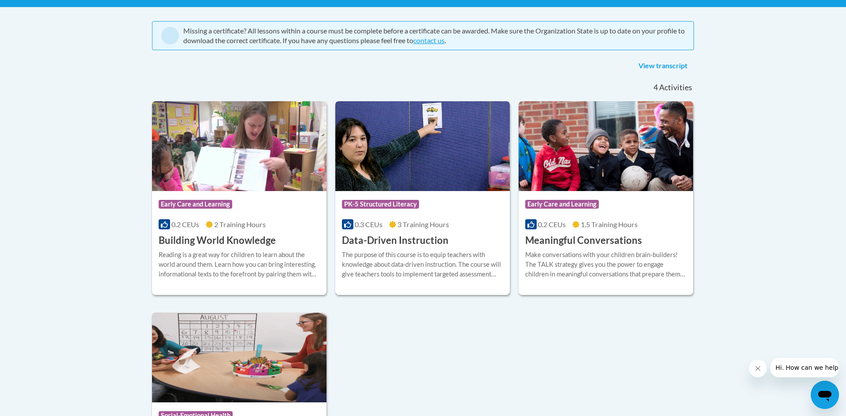
click at [371, 252] on div "The purpose of this course is to equip teachers with knowledge about data-drive…" at bounding box center [422, 264] width 161 height 29
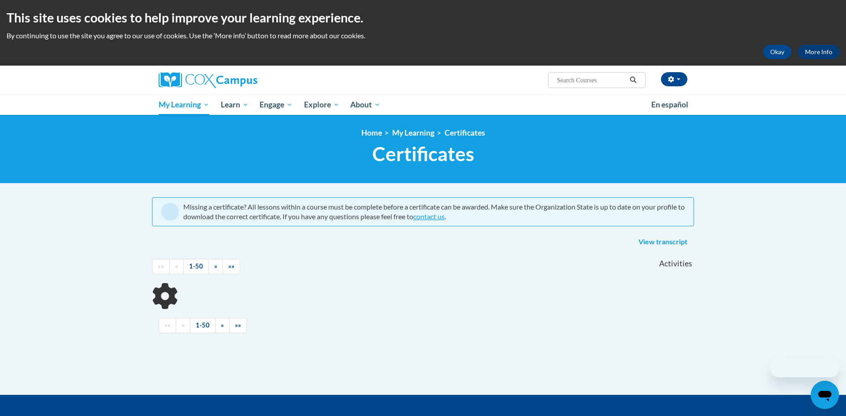
scroll to position [124, 0]
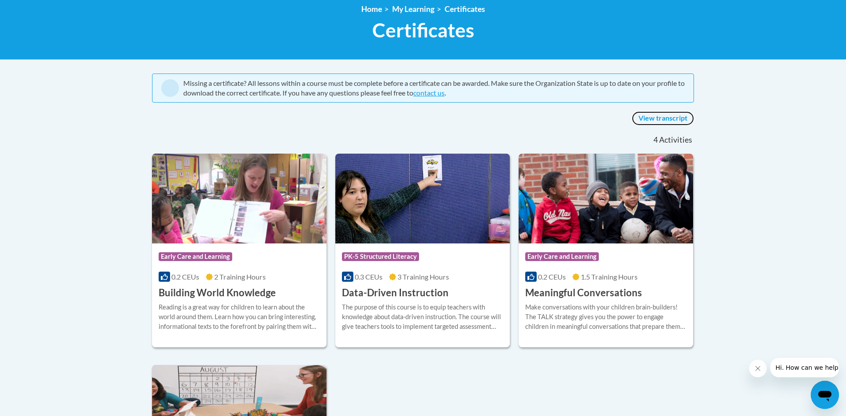
click at [650, 121] on link "View transcript" at bounding box center [663, 119] width 62 height 14
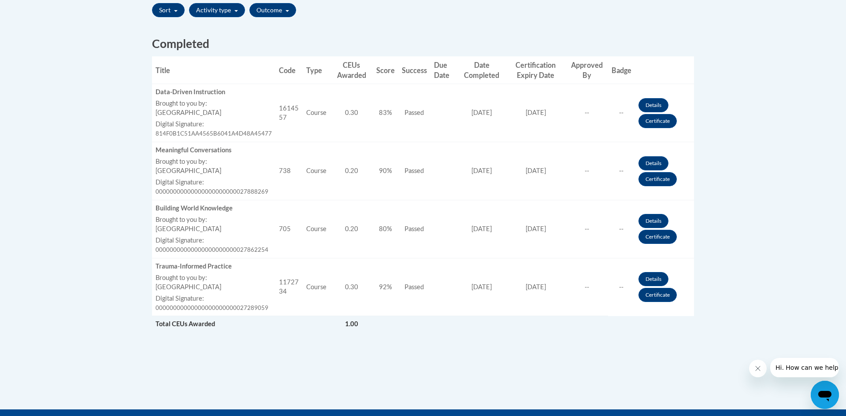
scroll to position [335, 0]
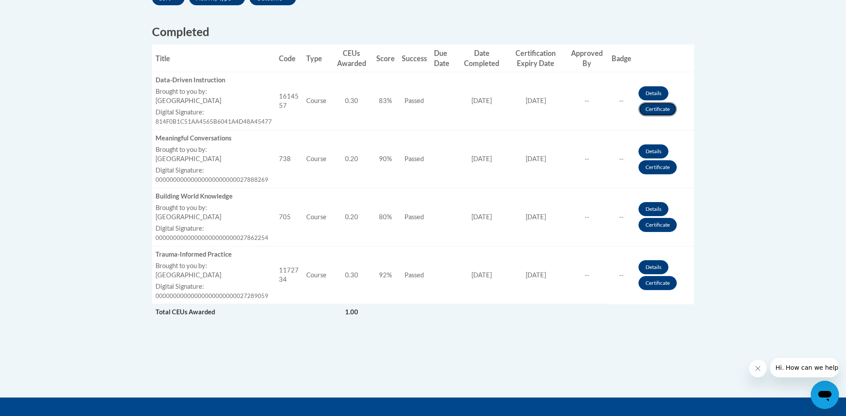
click at [666, 112] on link "Certificate" at bounding box center [658, 109] width 38 height 14
click at [662, 111] on link "Certificate" at bounding box center [658, 109] width 38 height 14
click at [659, 109] on link "Certificate" at bounding box center [658, 109] width 38 height 14
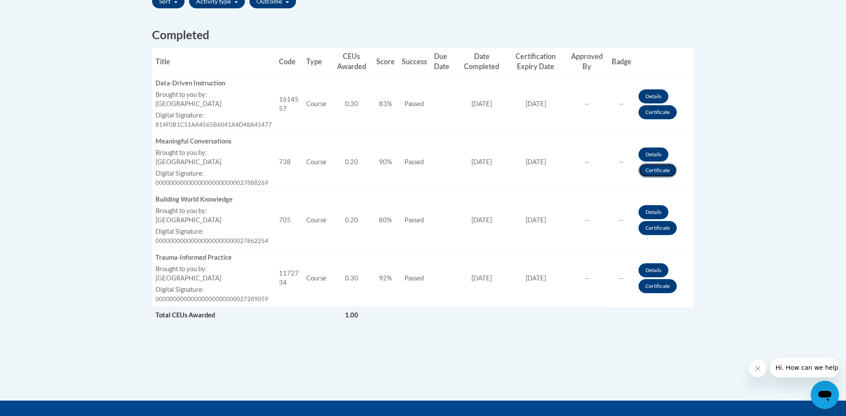
click at [656, 169] on link "Certificate" at bounding box center [658, 171] width 38 height 14
click at [656, 171] on link "Certificate" at bounding box center [658, 171] width 38 height 14
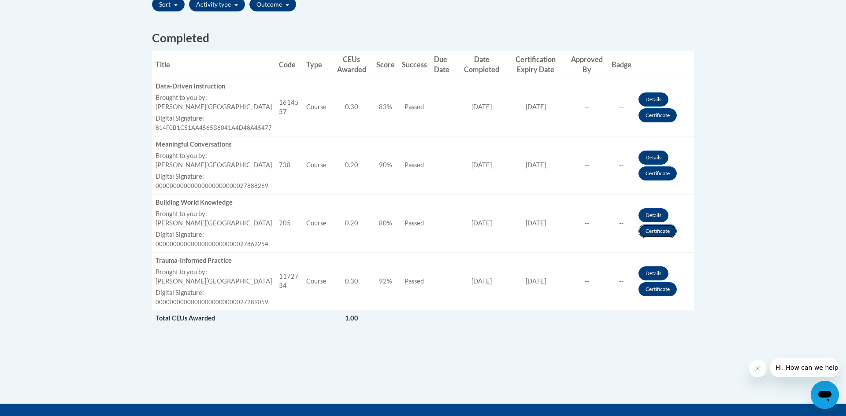
click at [647, 234] on link "Certificate" at bounding box center [658, 231] width 38 height 14
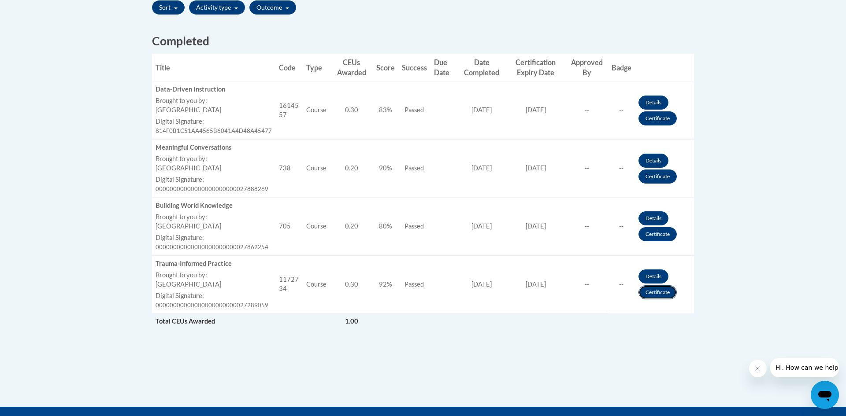
click at [662, 293] on link "Certificate" at bounding box center [658, 293] width 38 height 14
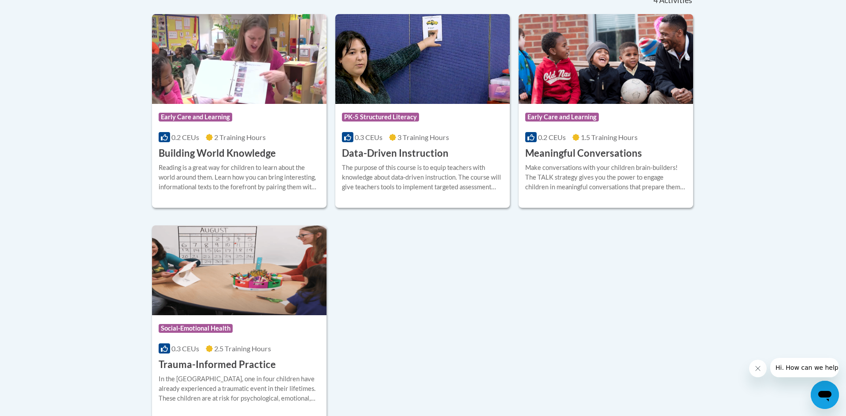
scroll to position [265, 0]
